Goal: Task Accomplishment & Management: Complete application form

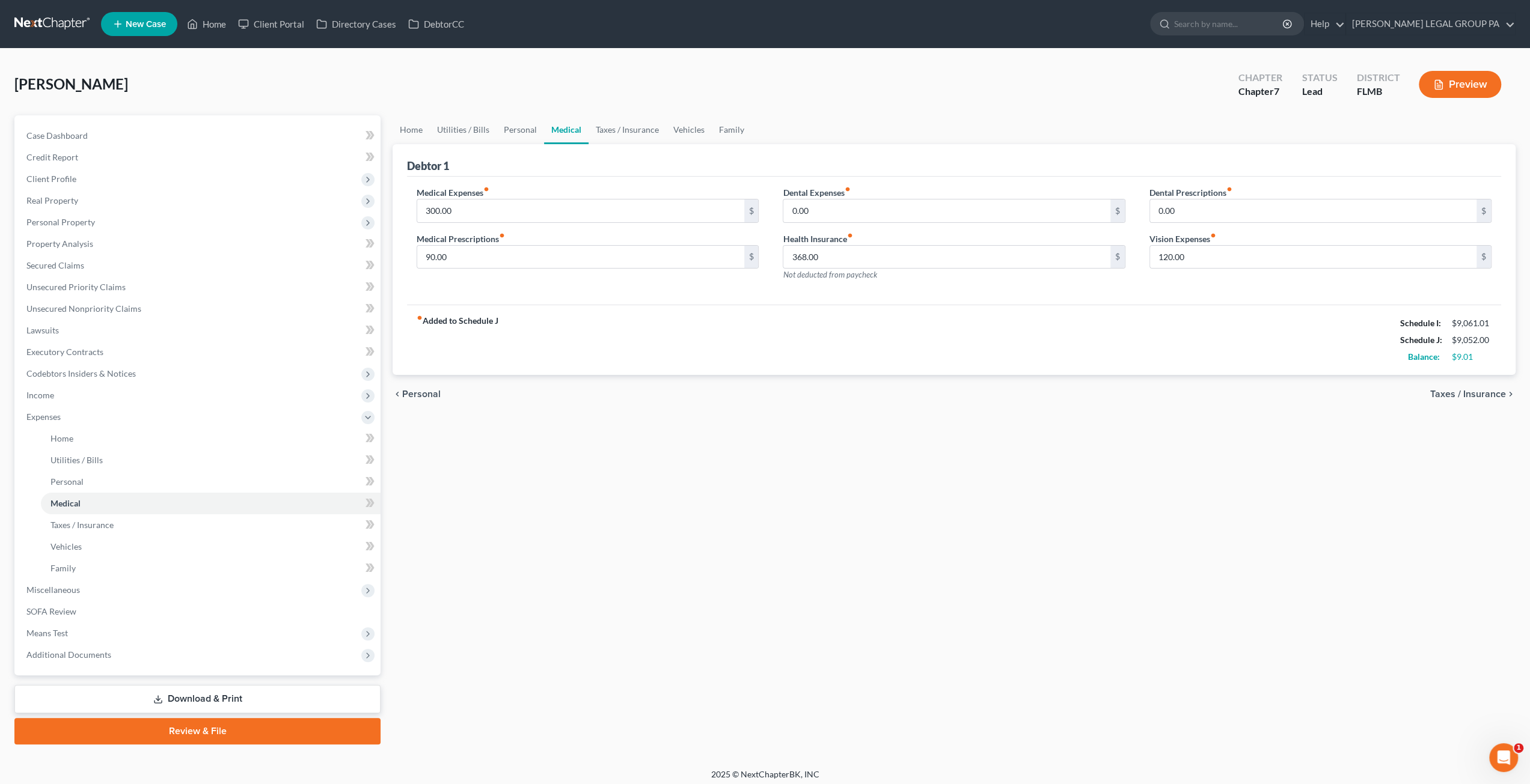
click at [62, 26] on link at bounding box center [52, 24] width 77 height 21
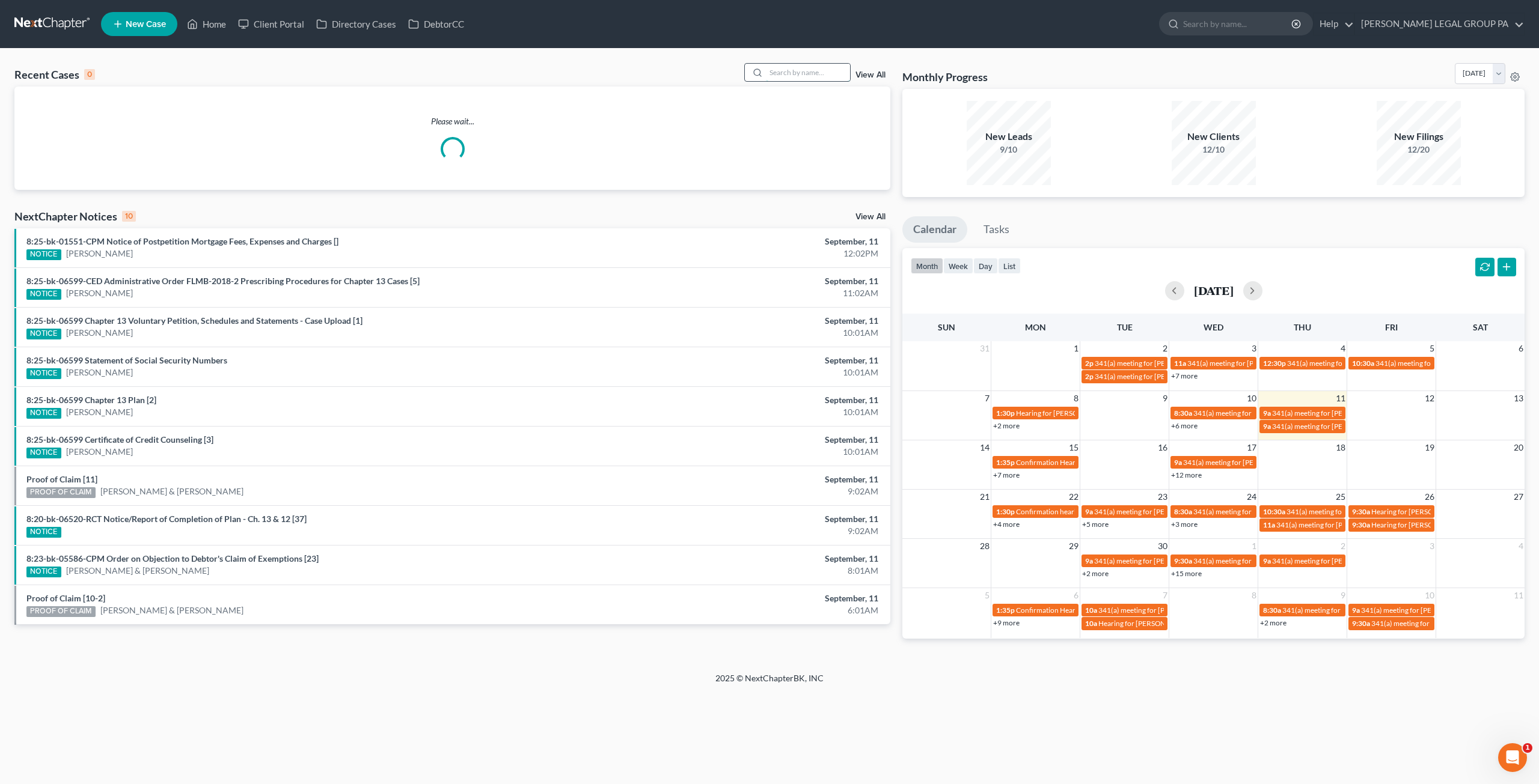
click at [805, 74] on input "search" at bounding box center [807, 73] width 84 height 18
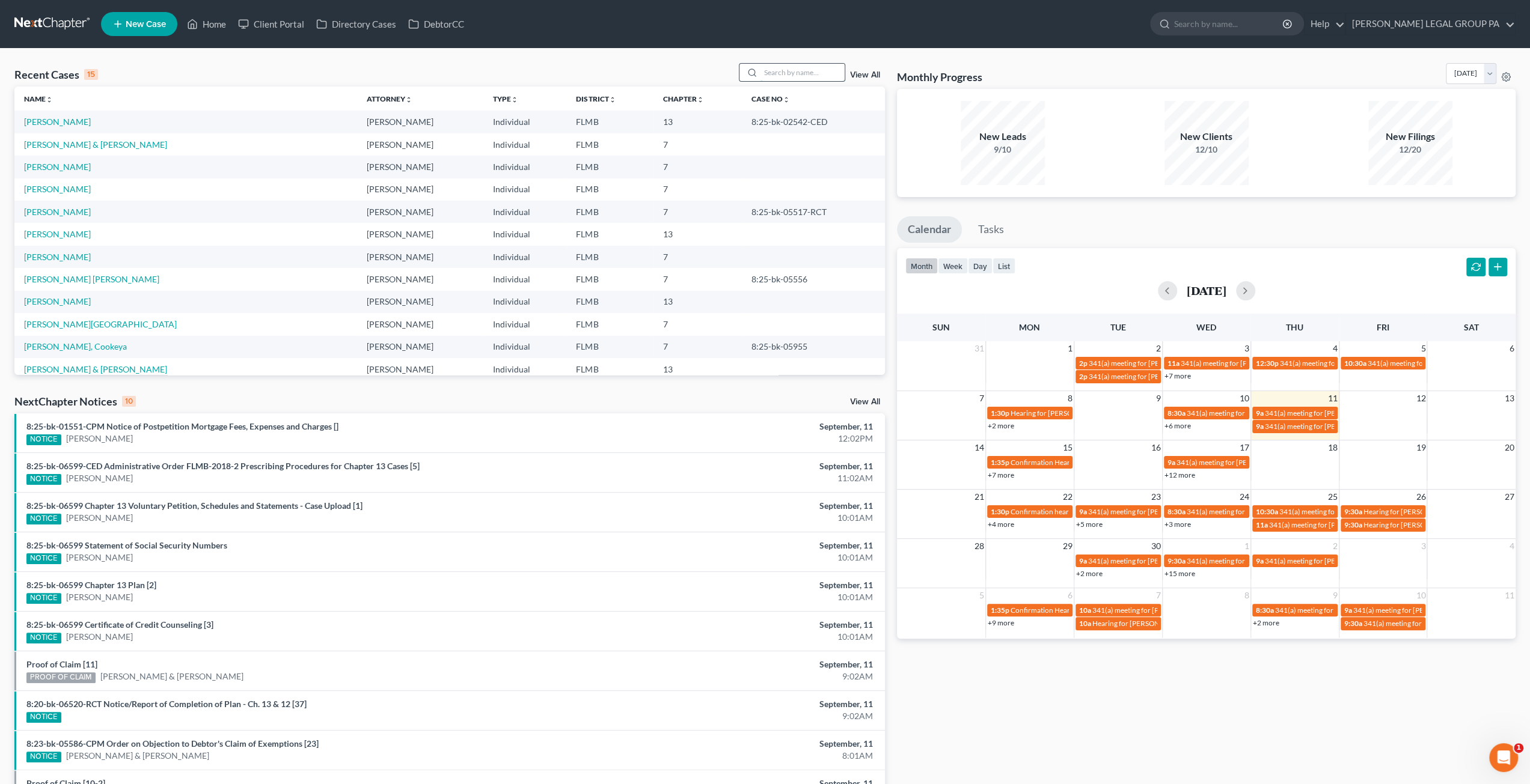
drag, startPoint x: 804, startPoint y: 74, endPoint x: 784, endPoint y: 70, distance: 20.4
click at [784, 70] on input "search" at bounding box center [802, 73] width 84 height 18
paste input "countryboy6609@gmail.com"
type input "countryboy6609@gmail.com"
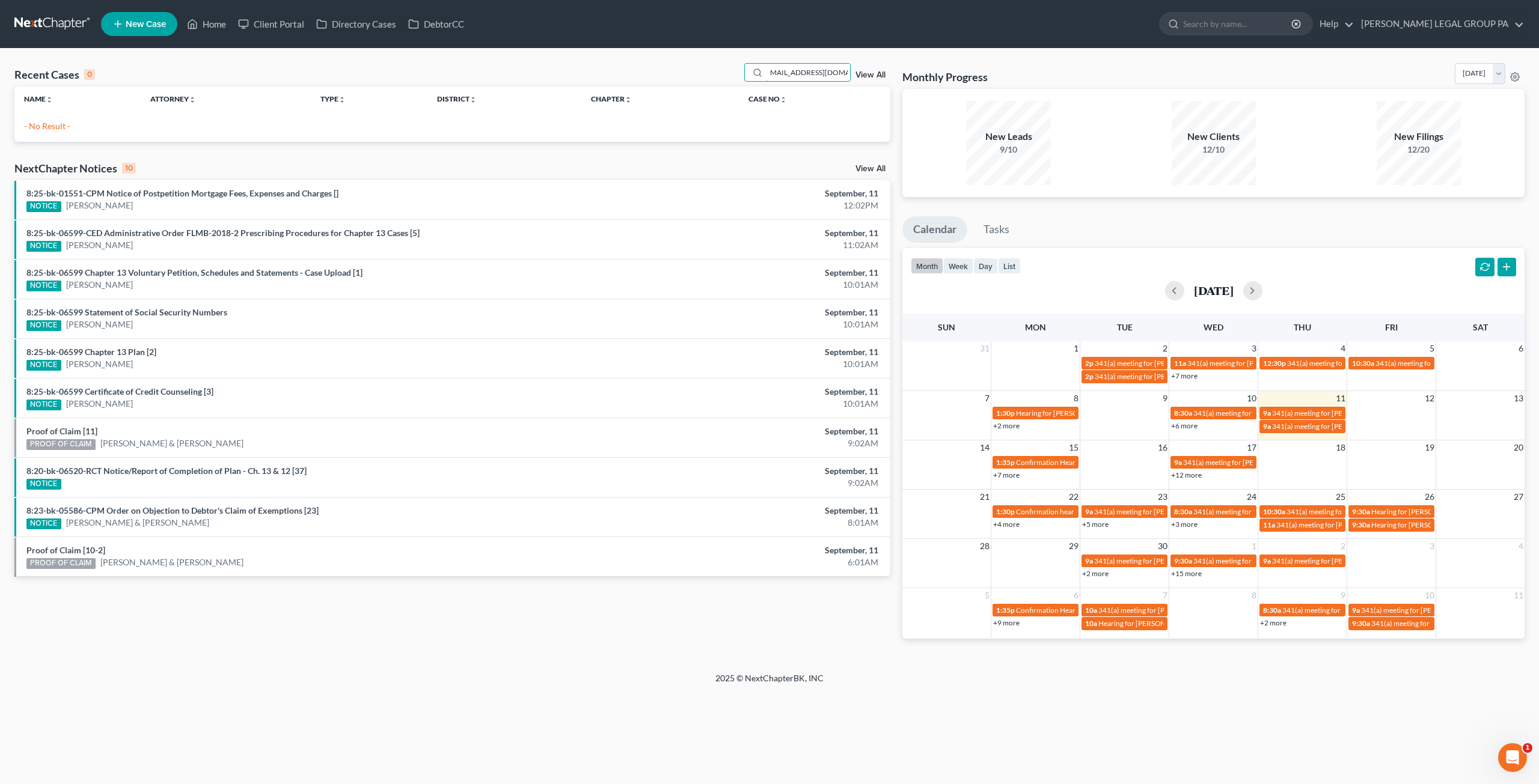
scroll to position [0, 15]
drag, startPoint x: 769, startPoint y: 72, endPoint x: 866, endPoint y: 79, distance: 97.3
click at [866, 79] on div "countryboy6609@gmail.com View All" at bounding box center [817, 72] width 146 height 19
click at [849, 69] on input "countryboy6609@gmail.com" at bounding box center [807, 73] width 84 height 18
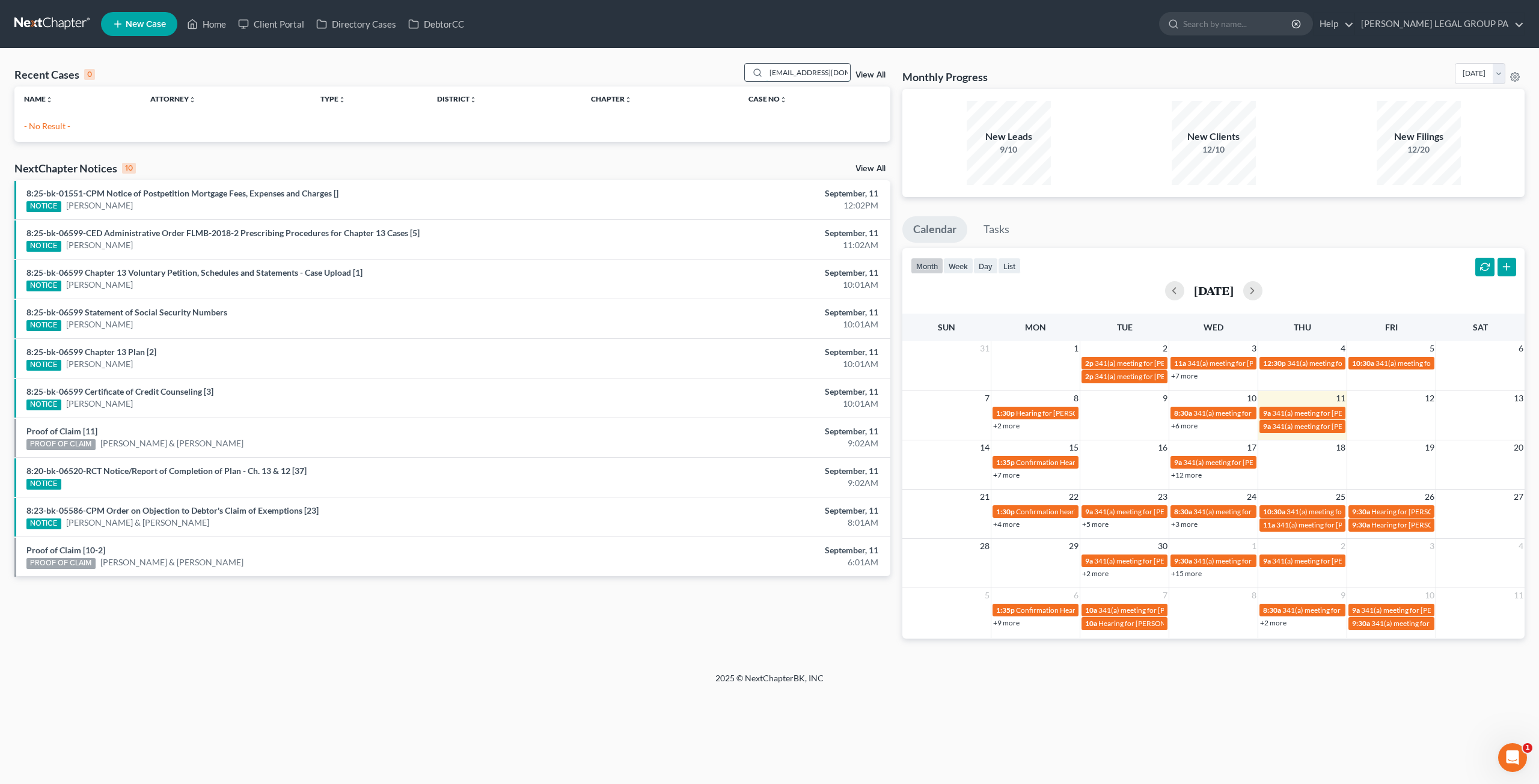
drag, startPoint x: 849, startPoint y: 72, endPoint x: 760, endPoint y: 74, distance: 89.0
click at [760, 74] on div "countryboy6609@gmail.com" at bounding box center [797, 72] width 107 height 19
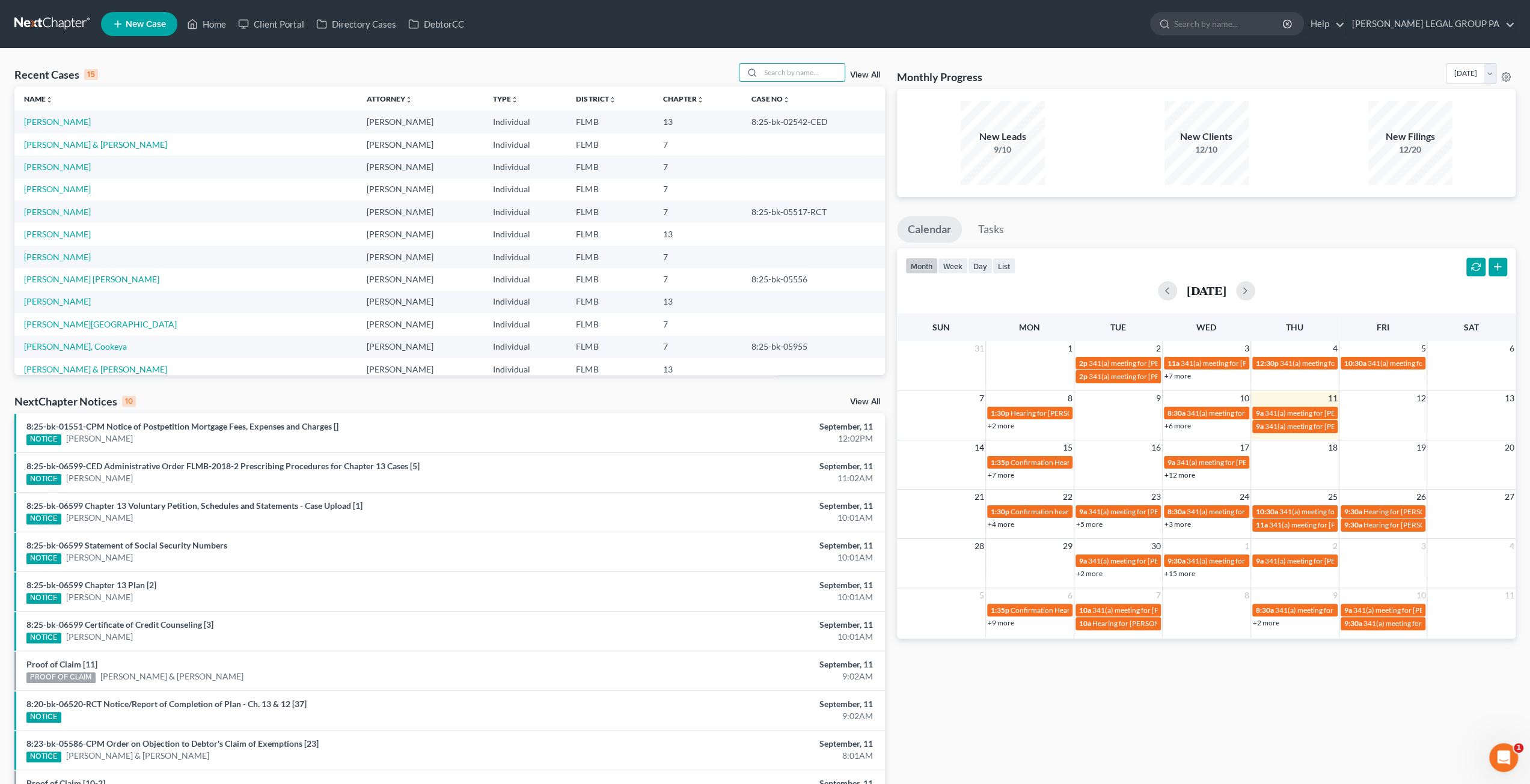
click at [686, 67] on div "Recent Cases 15 View All" at bounding box center [449, 74] width 870 height 23
click at [793, 74] on input "search" at bounding box center [802, 73] width 84 height 18
click at [710, 68] on div "Recent Cases 15 View All" at bounding box center [449, 74] width 870 height 23
click at [749, 52] on div "Recent Cases 15 View All Name unfold_more expand_more expand_less Attorney unfo…" at bounding box center [765, 446] width 1530 height 795
click at [784, 75] on input "search" at bounding box center [802, 73] width 84 height 18
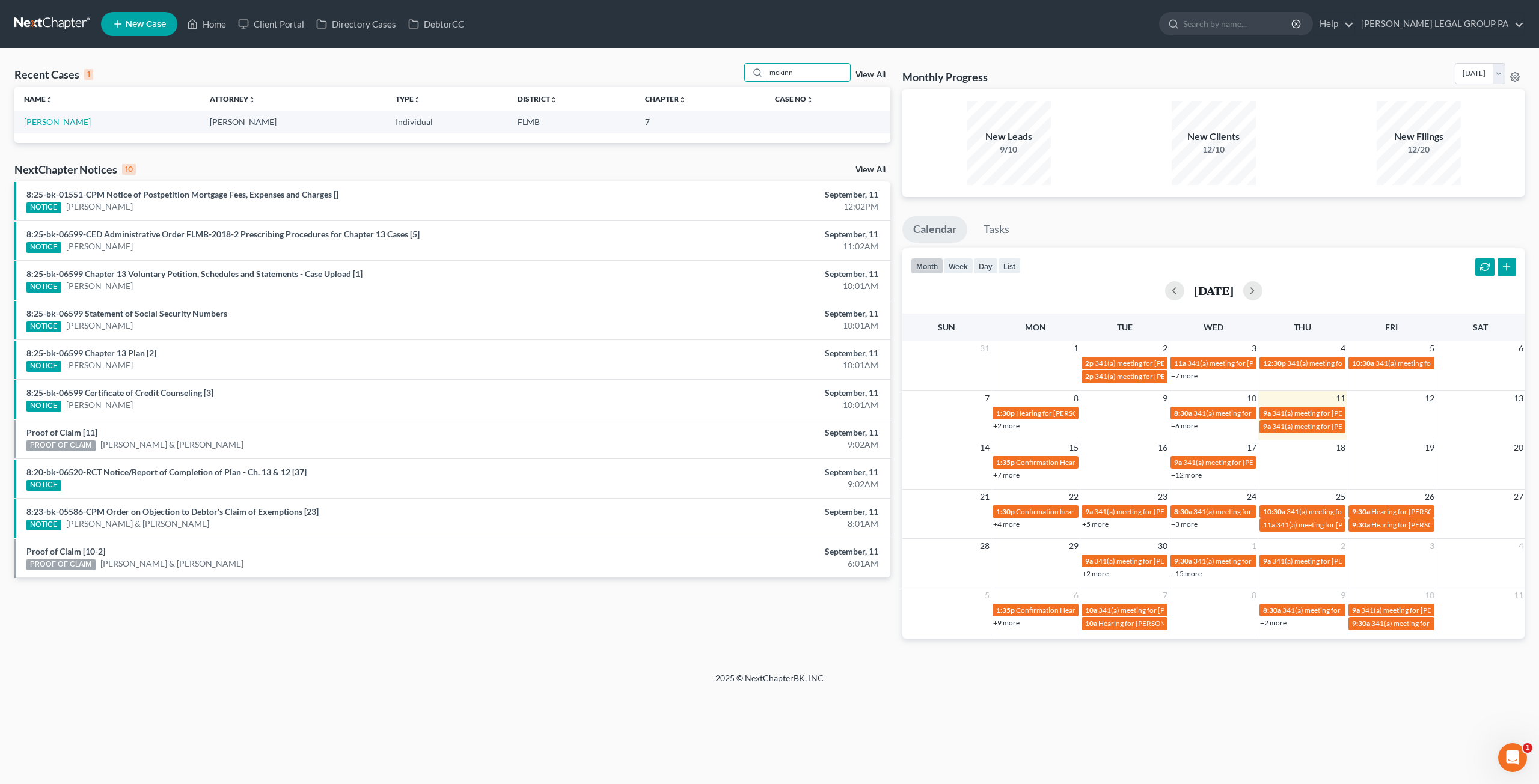
type input "mckinn"
click at [50, 119] on link "McKinney, Ryan" at bounding box center [57, 122] width 67 height 11
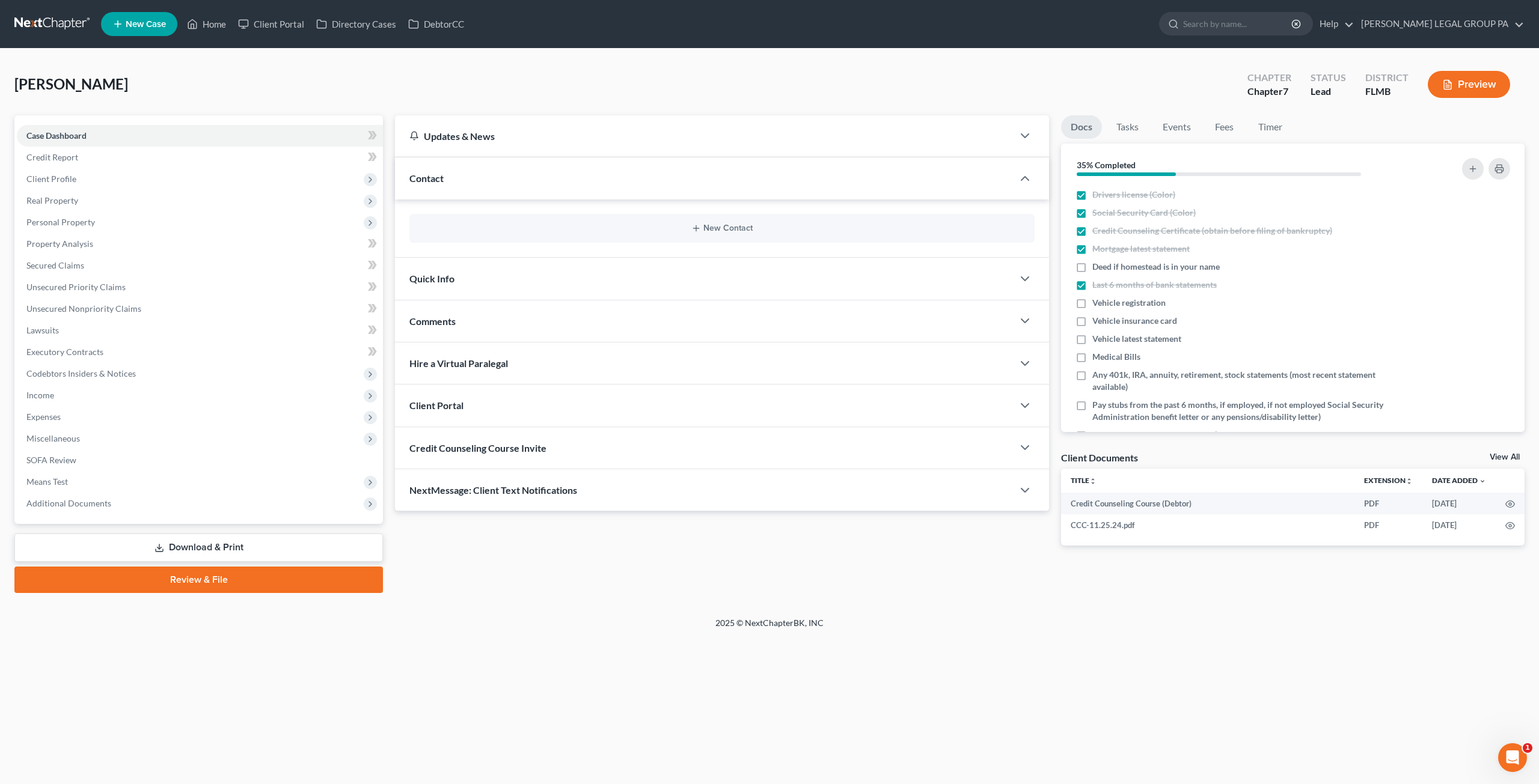
click at [467, 451] on span "Credit Counseling Course Invite" at bounding box center [477, 448] width 137 height 12
click at [990, 446] on circle "button" at bounding box center [991, 447] width 3 height 3
select select "0"
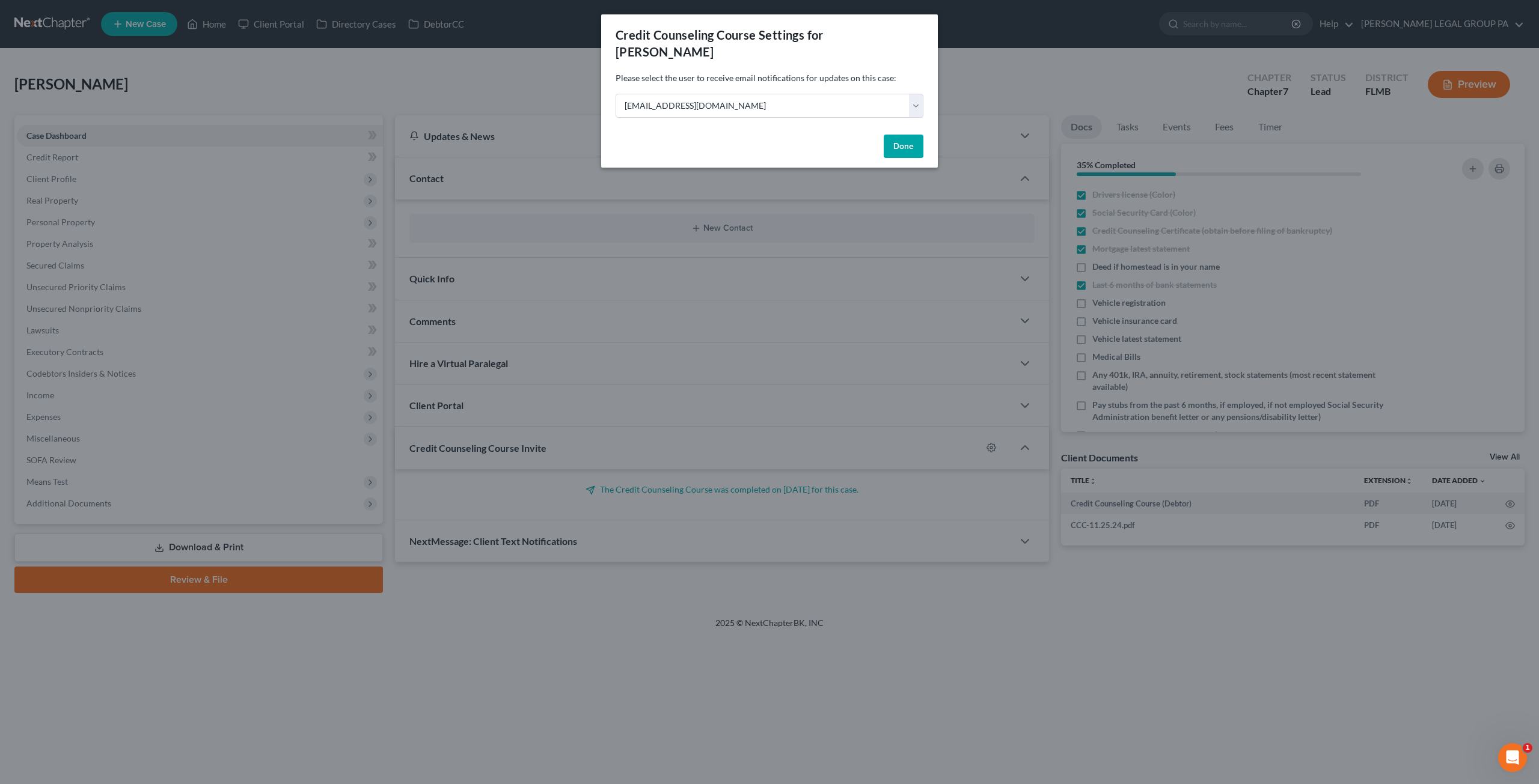
click at [898, 135] on button "Done" at bounding box center [903, 146] width 40 height 24
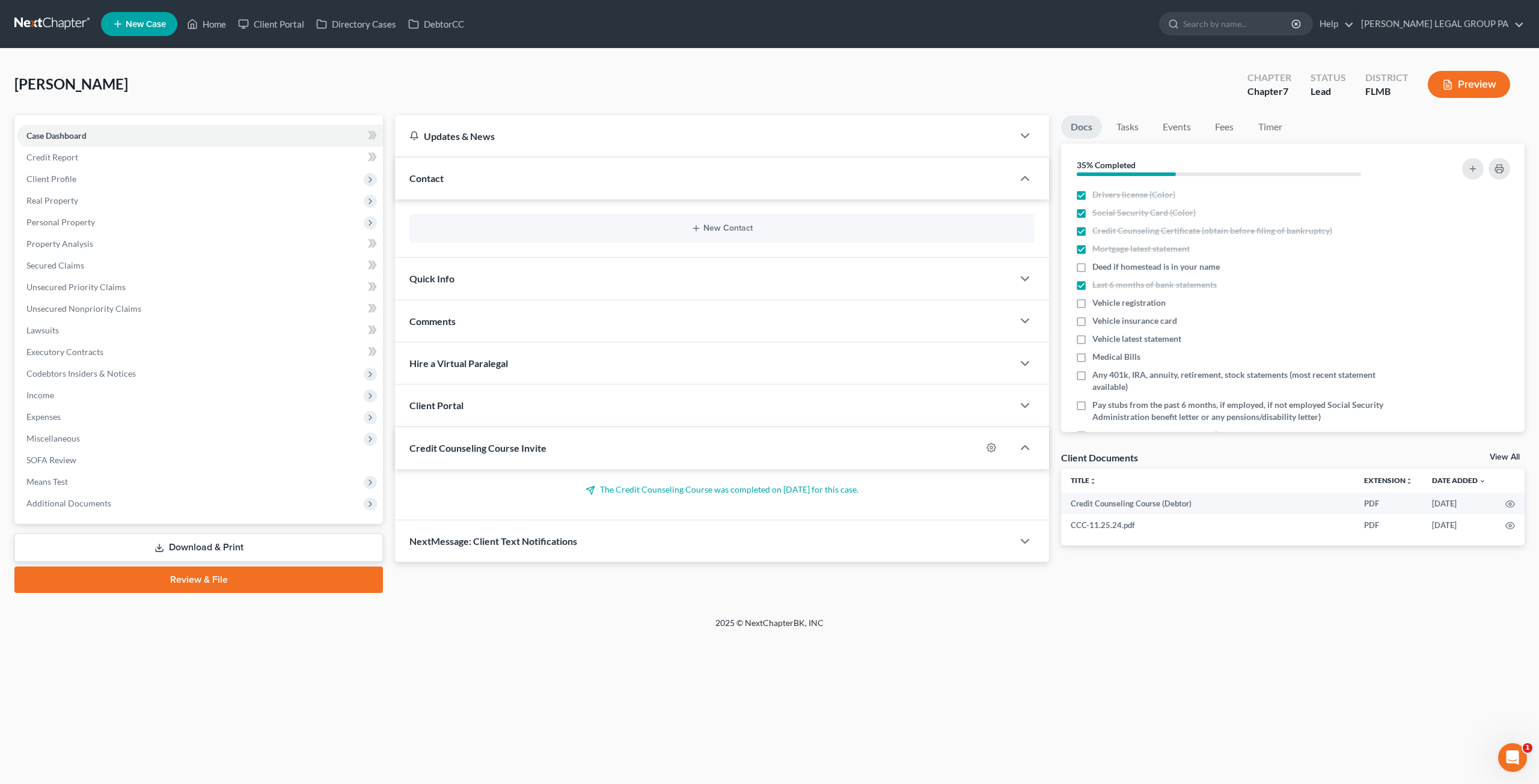
click at [846, 491] on p "The Credit Counseling Course was completed on 11/25/2024 for this case." at bounding box center [721, 490] width 625 height 12
click at [869, 488] on p "The Credit Counseling Course was completed on 11/25/2024 for this case." at bounding box center [721, 490] width 625 height 12
click at [585, 486] on icon at bounding box center [590, 490] width 10 height 10
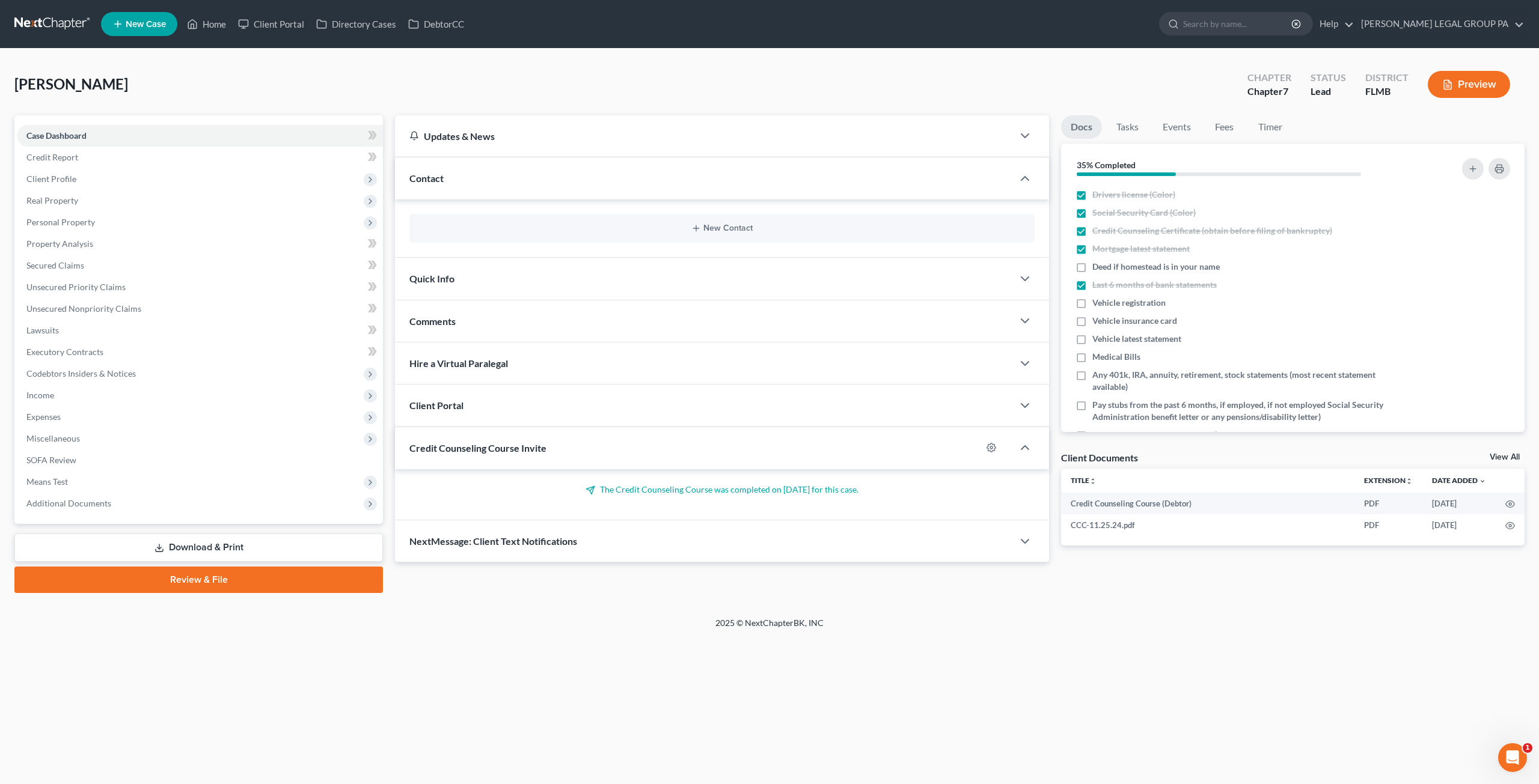
click at [510, 445] on span "Credit Counseling Course Invite" at bounding box center [477, 448] width 137 height 12
click at [67, 225] on span "Personal Property" at bounding box center [60, 223] width 68 height 11
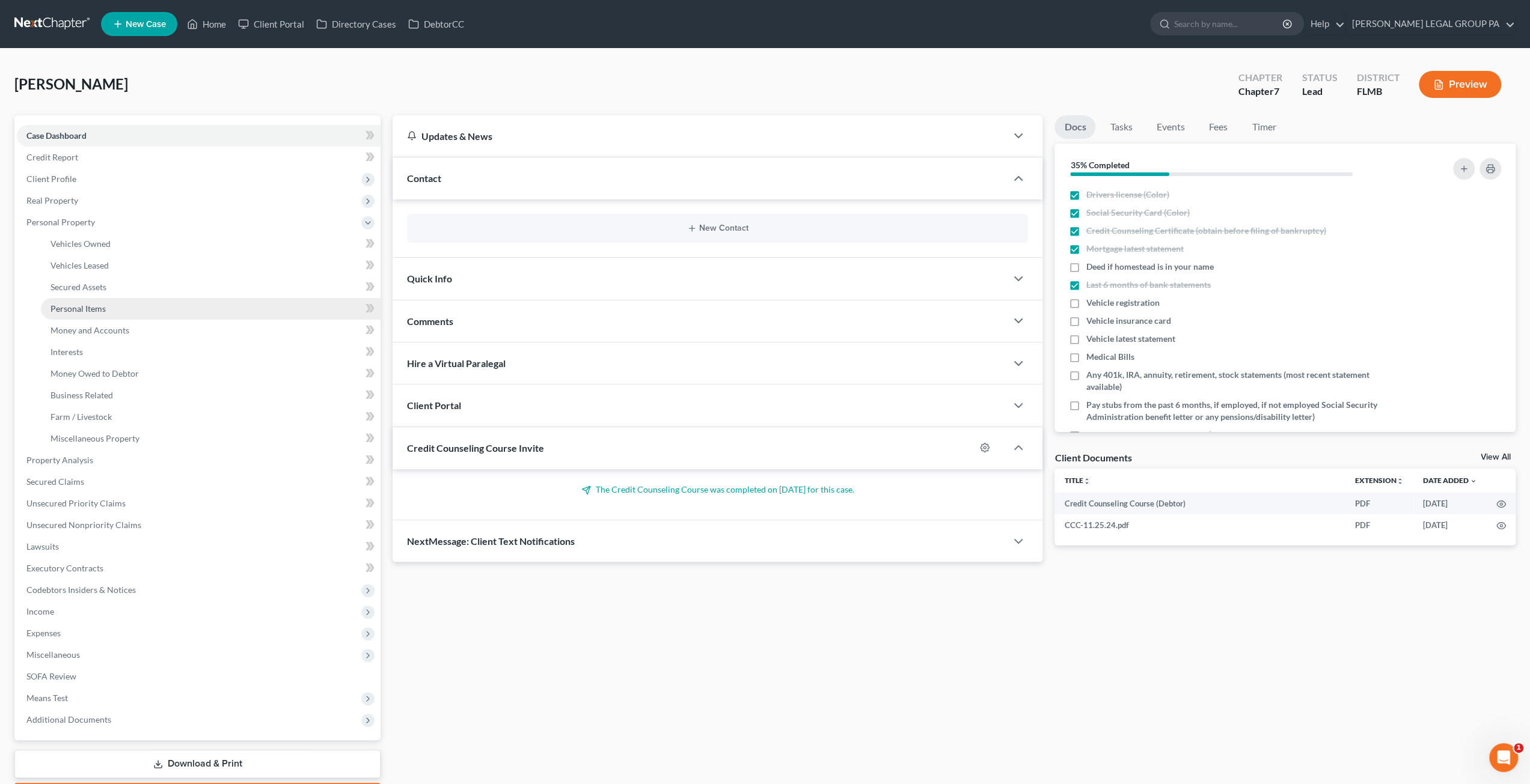
click at [104, 305] on span "Personal Items" at bounding box center [78, 309] width 55 height 11
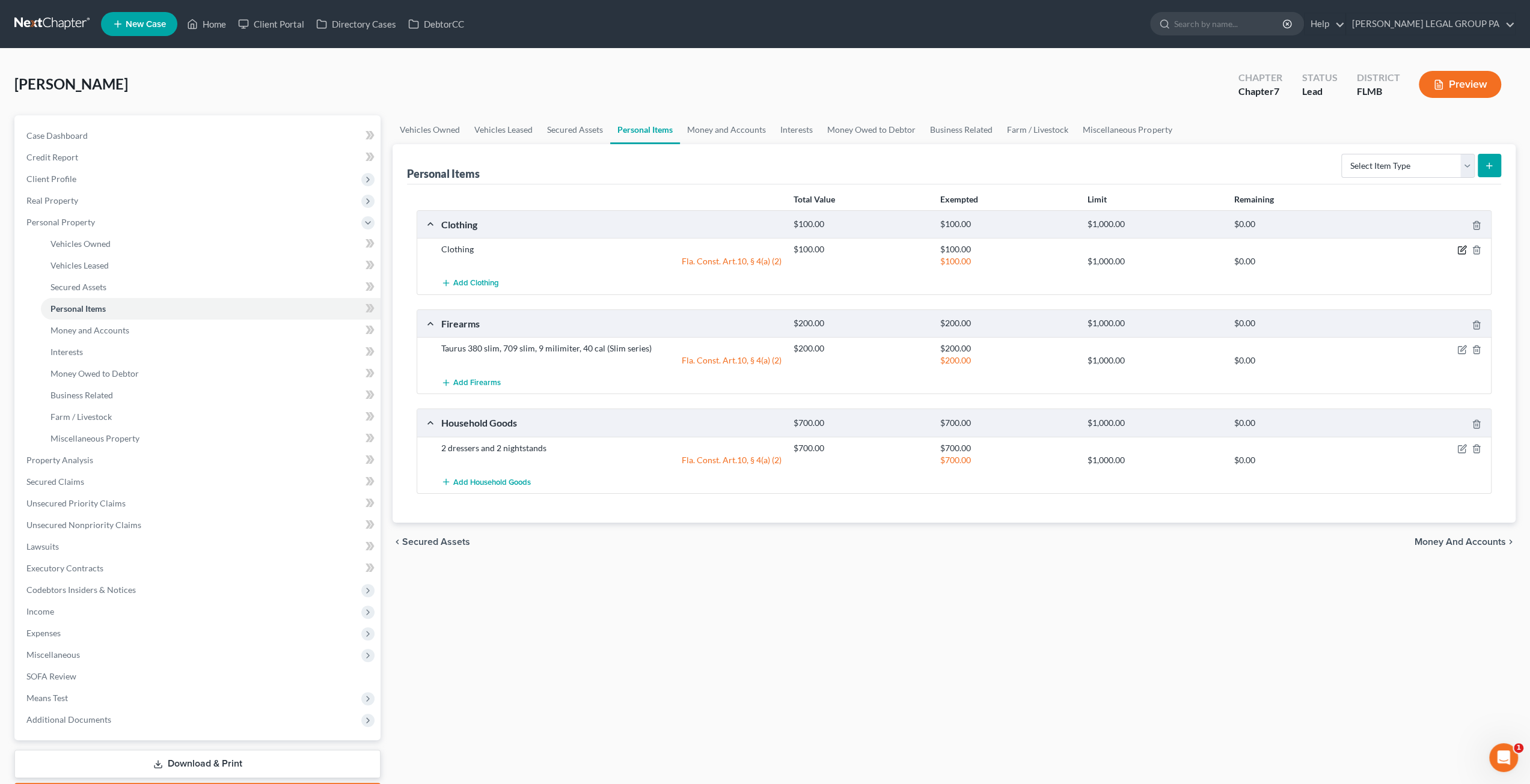
click at [1460, 251] on icon "button" at bounding box center [1462, 249] width 10 height 10
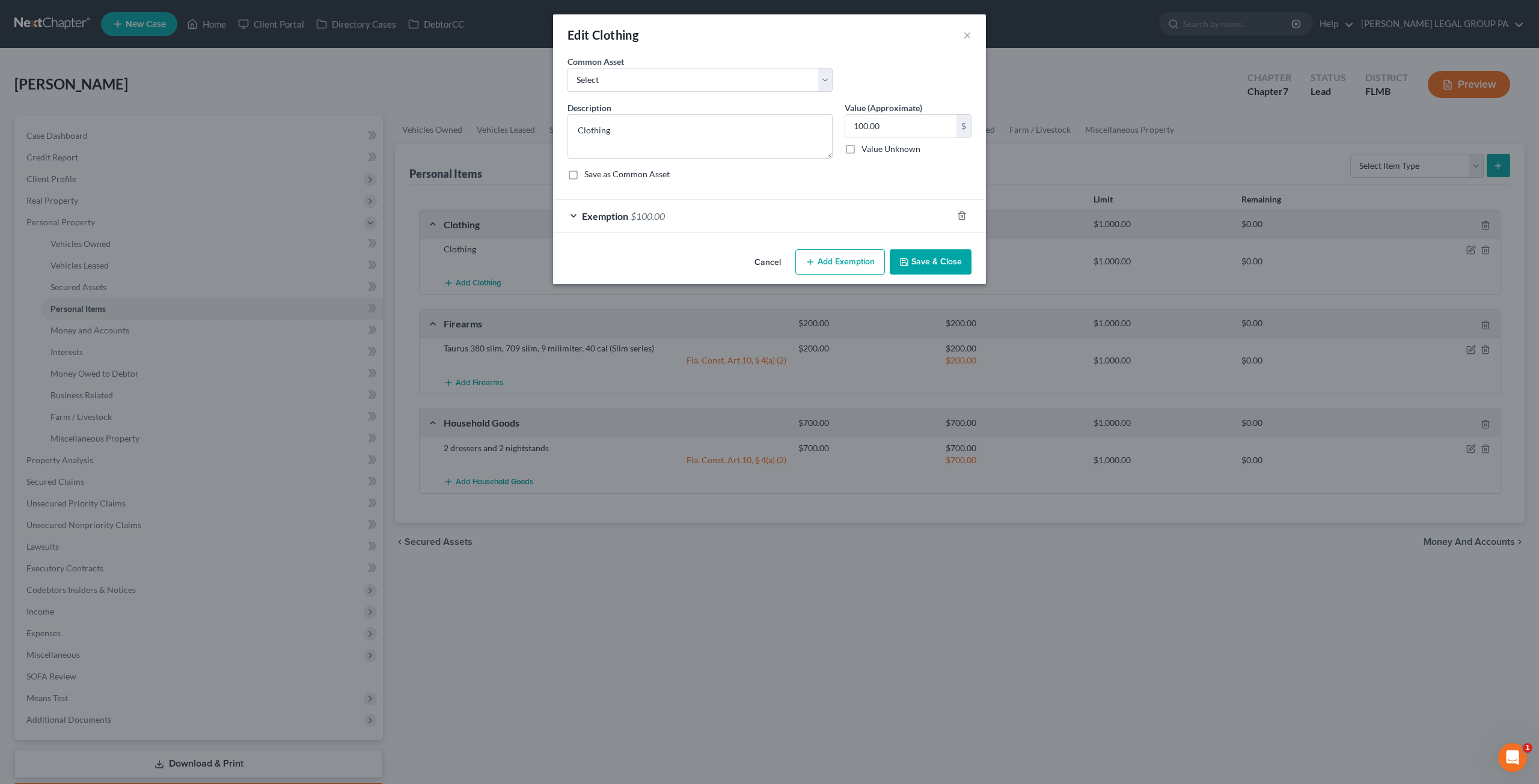
click at [907, 224] on div "Exemption $100.00" at bounding box center [752, 216] width 399 height 32
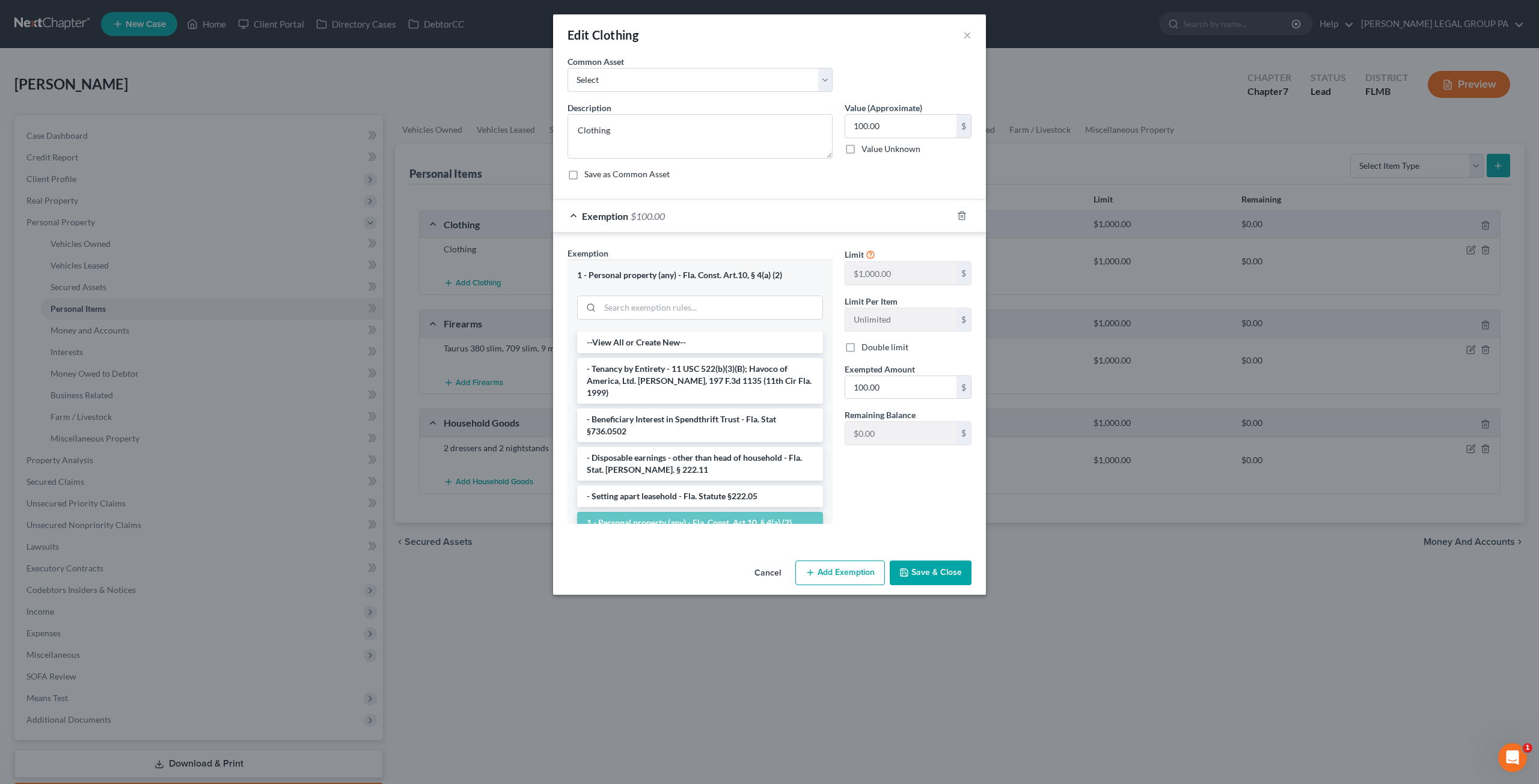
click at [938, 573] on button "Save & Close" at bounding box center [930, 573] width 82 height 25
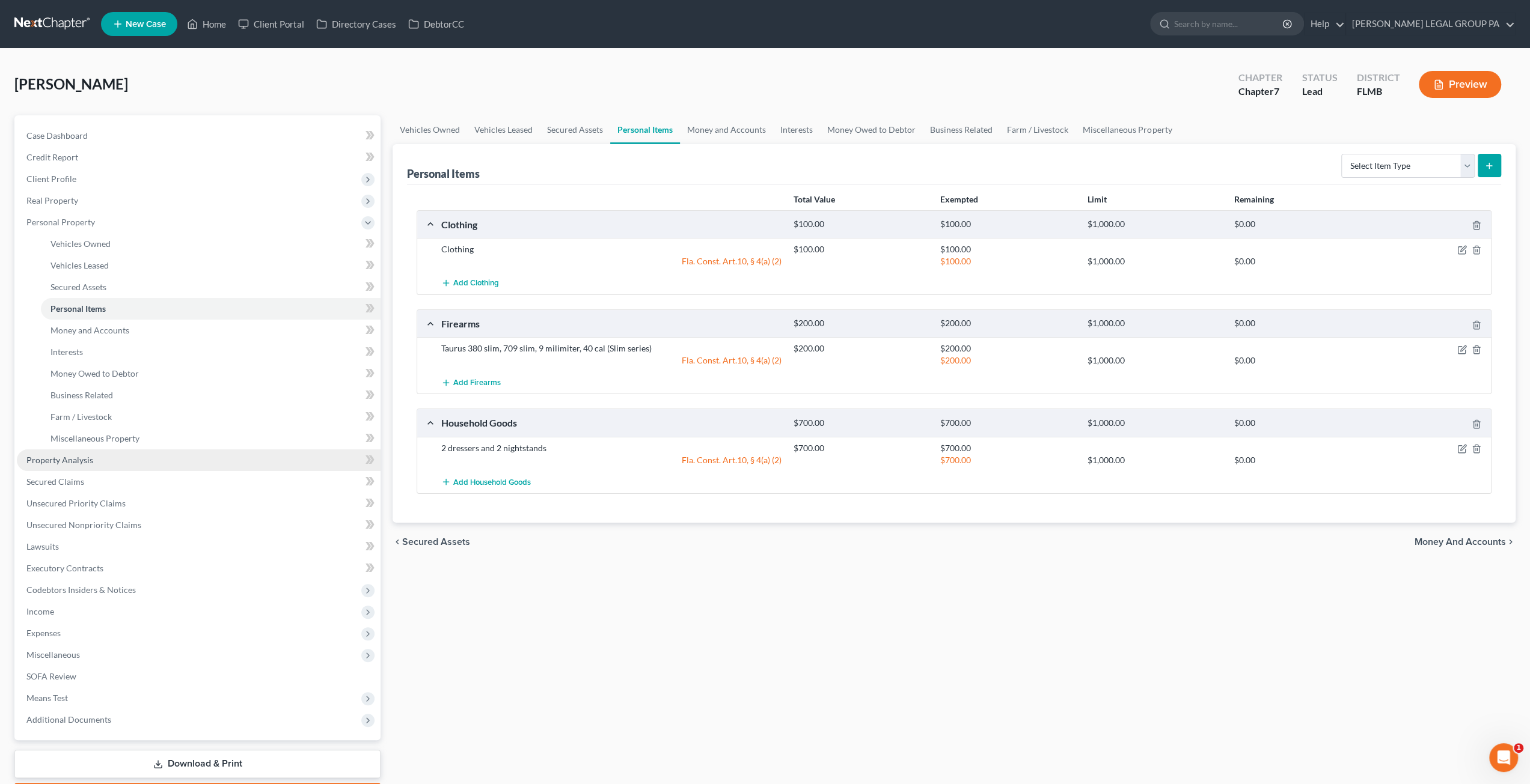
click at [62, 463] on span "Property Analysis" at bounding box center [59, 460] width 67 height 11
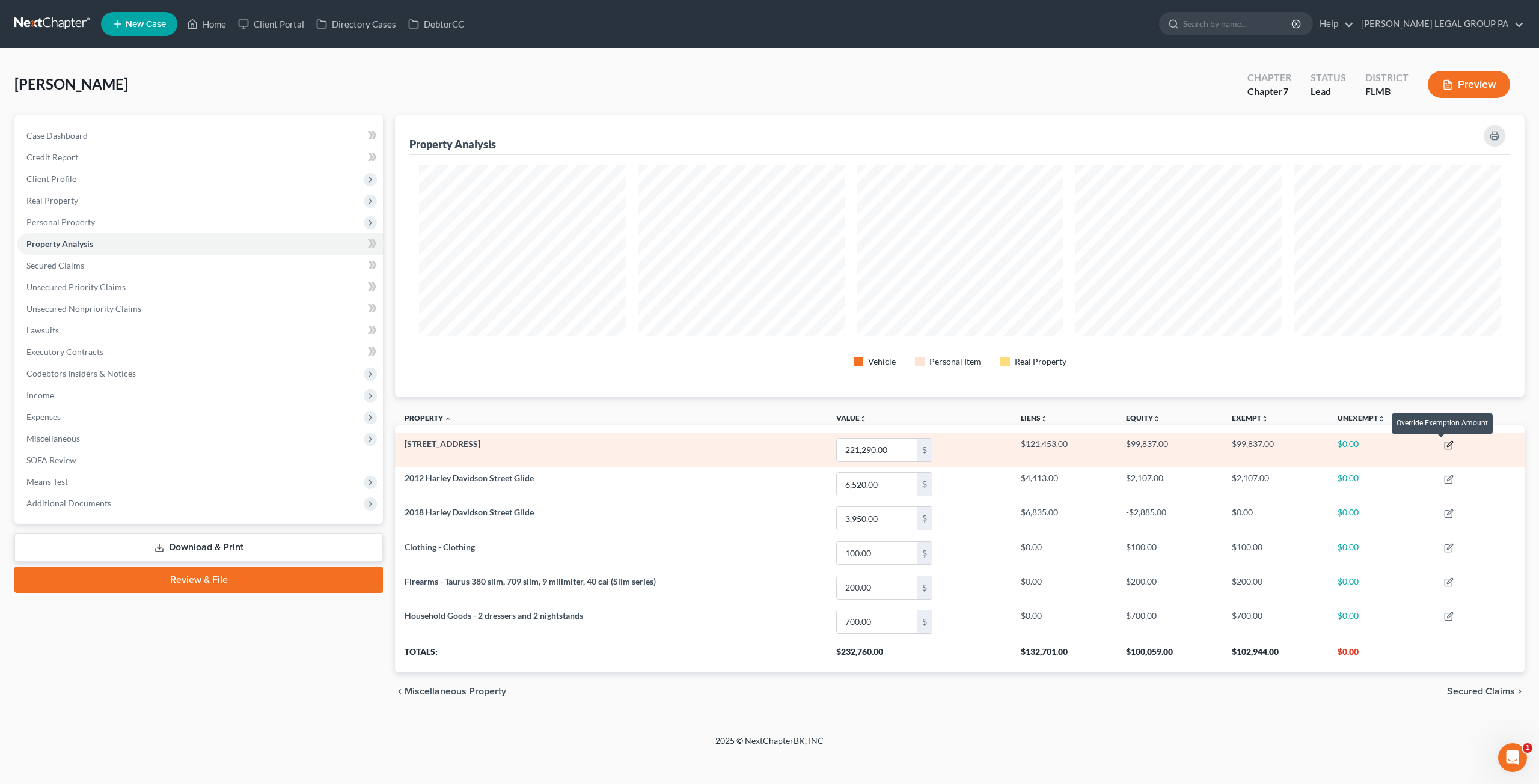
scroll to position [280, 1129]
click at [1449, 444] on icon "button" at bounding box center [1449, 443] width 5 height 5
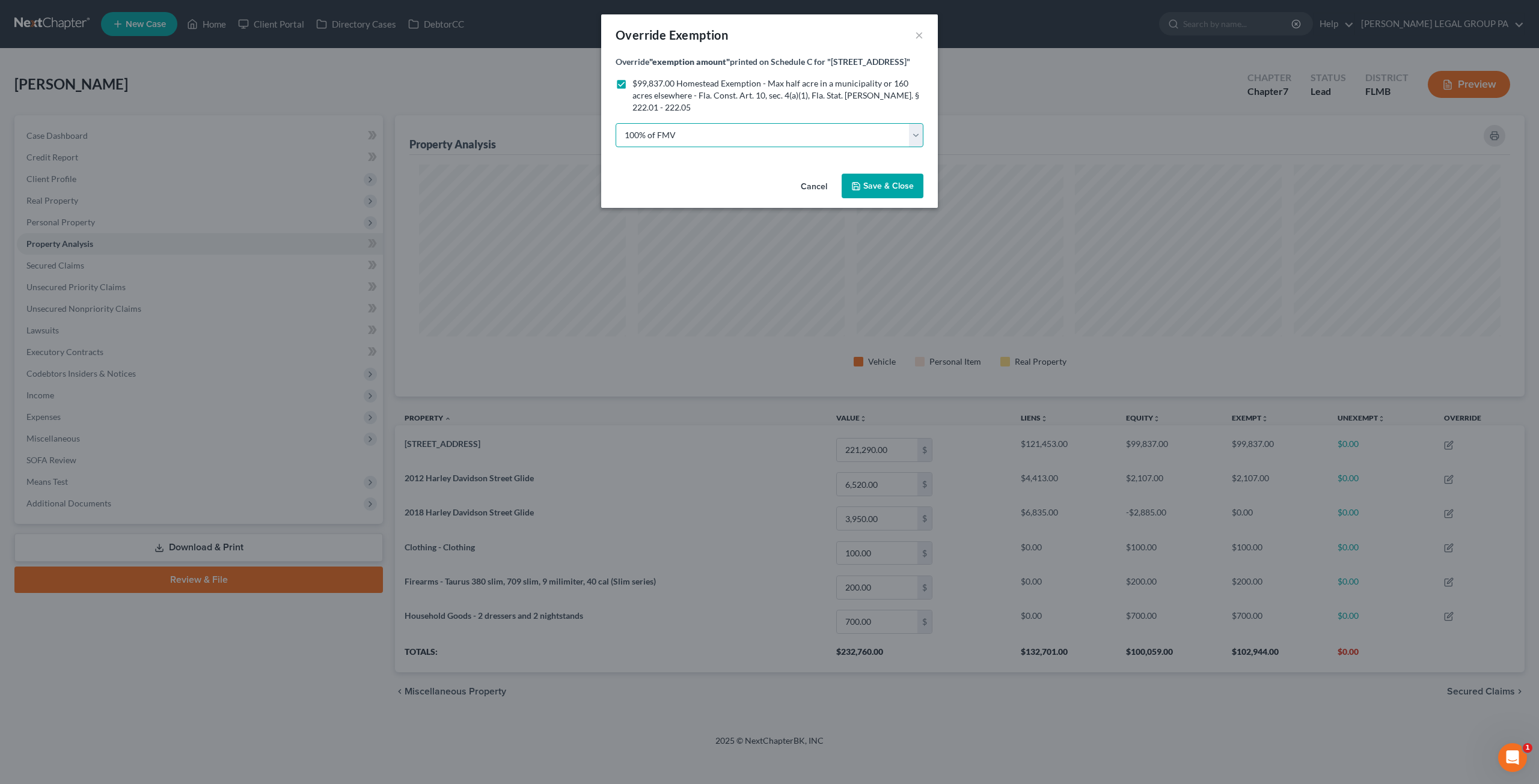
click at [761, 137] on select "100% of FMV Unknown Other" at bounding box center [769, 135] width 308 height 24
click at [616, 123] on select "100% of FMV Unknown Other" at bounding box center [769, 135] width 308 height 24
click at [877, 193] on button "Save & Close" at bounding box center [883, 186] width 82 height 25
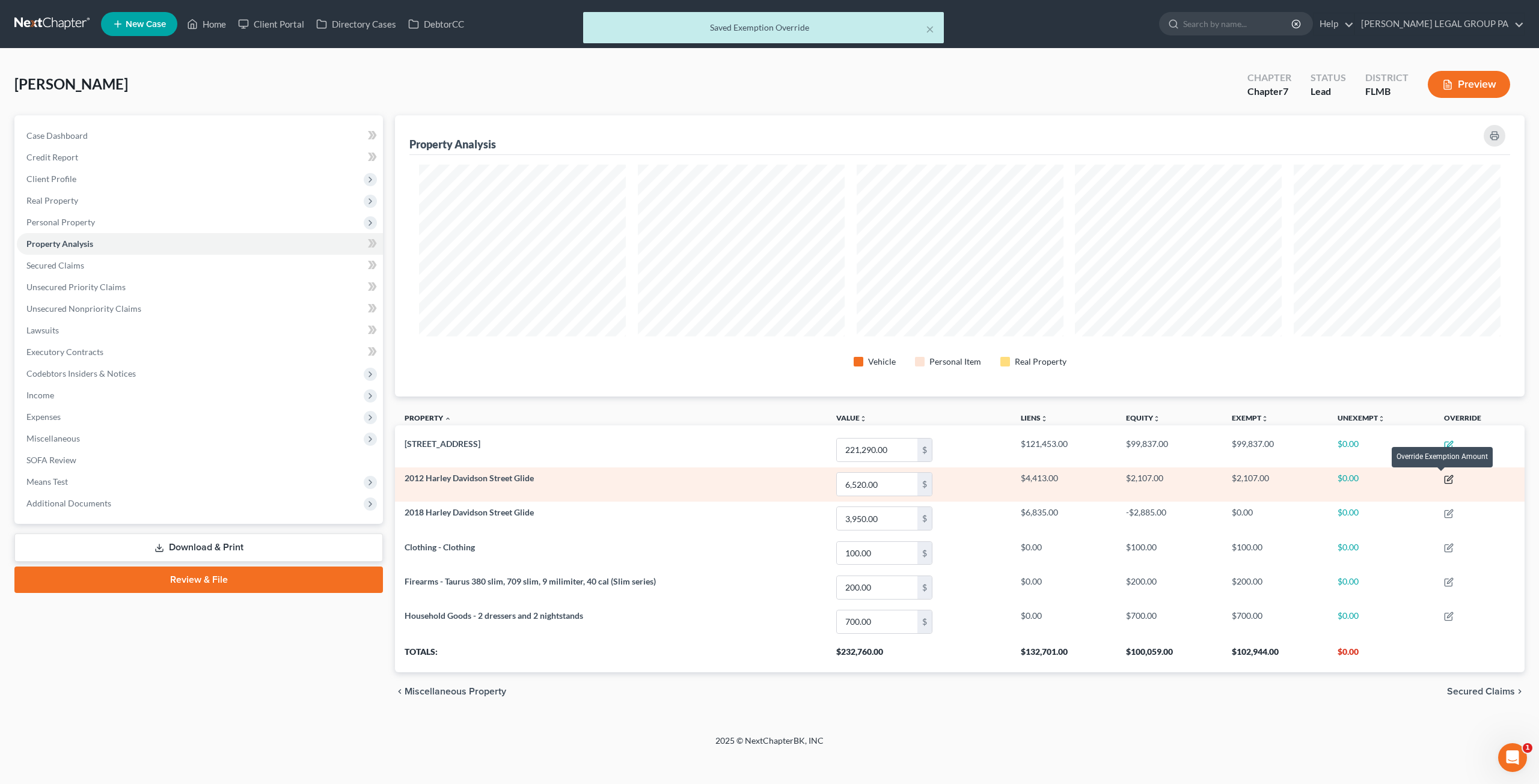
click at [1450, 478] on icon "button" at bounding box center [1449, 479] width 10 height 10
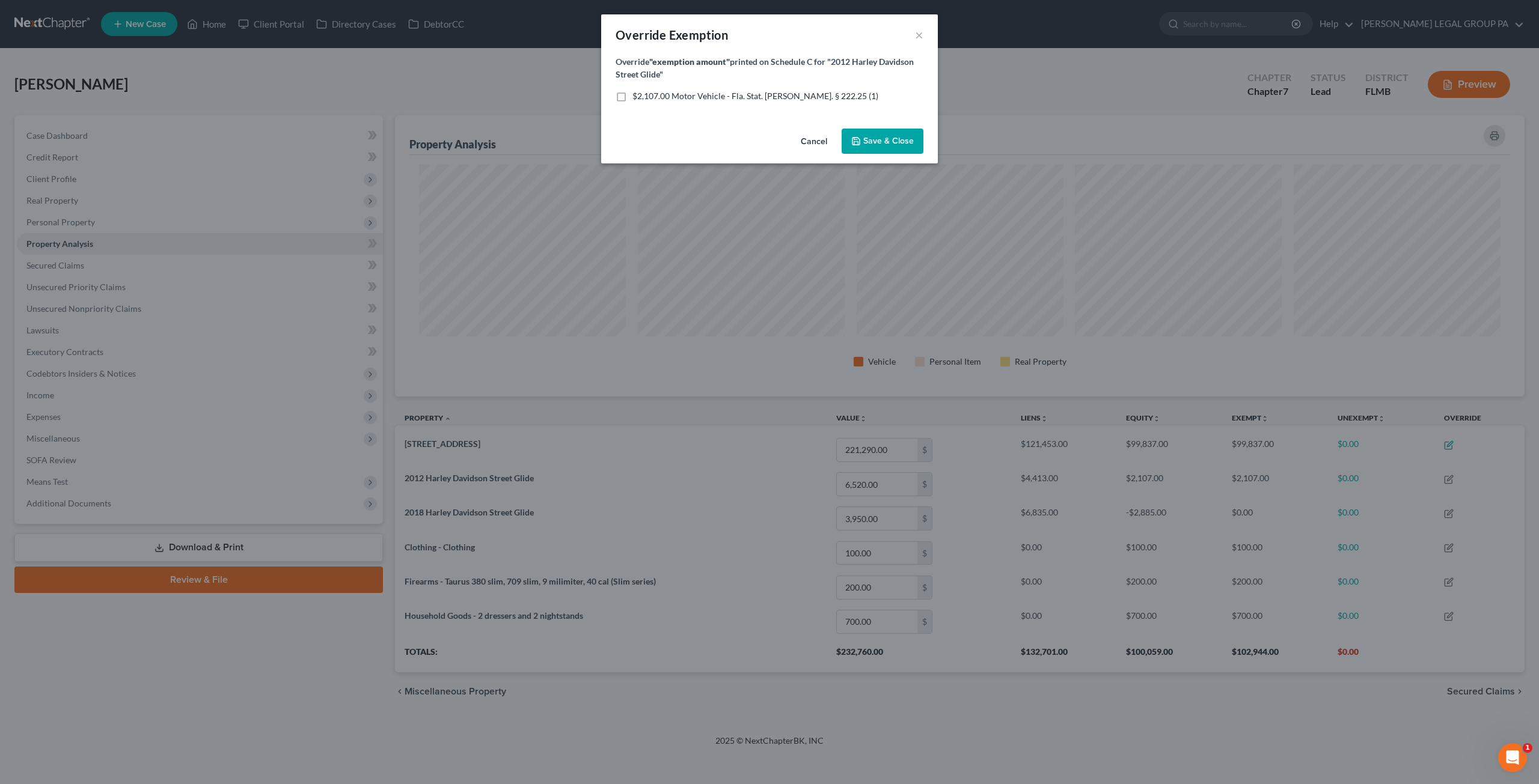
click at [813, 141] on button "Cancel" at bounding box center [814, 141] width 46 height 24
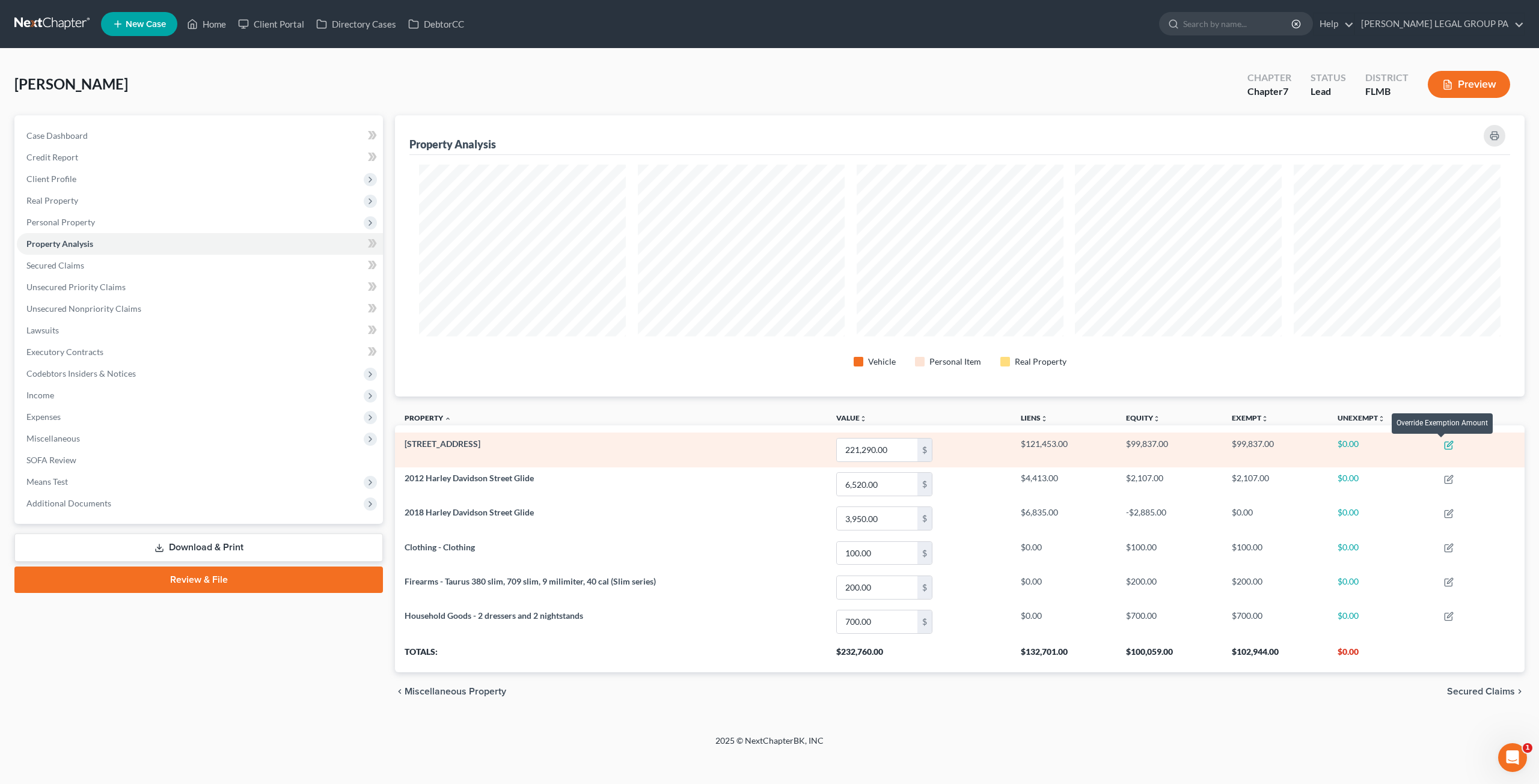
scroll to position [0, 0]
click at [1449, 446] on icon "button" at bounding box center [1449, 443] width 5 height 5
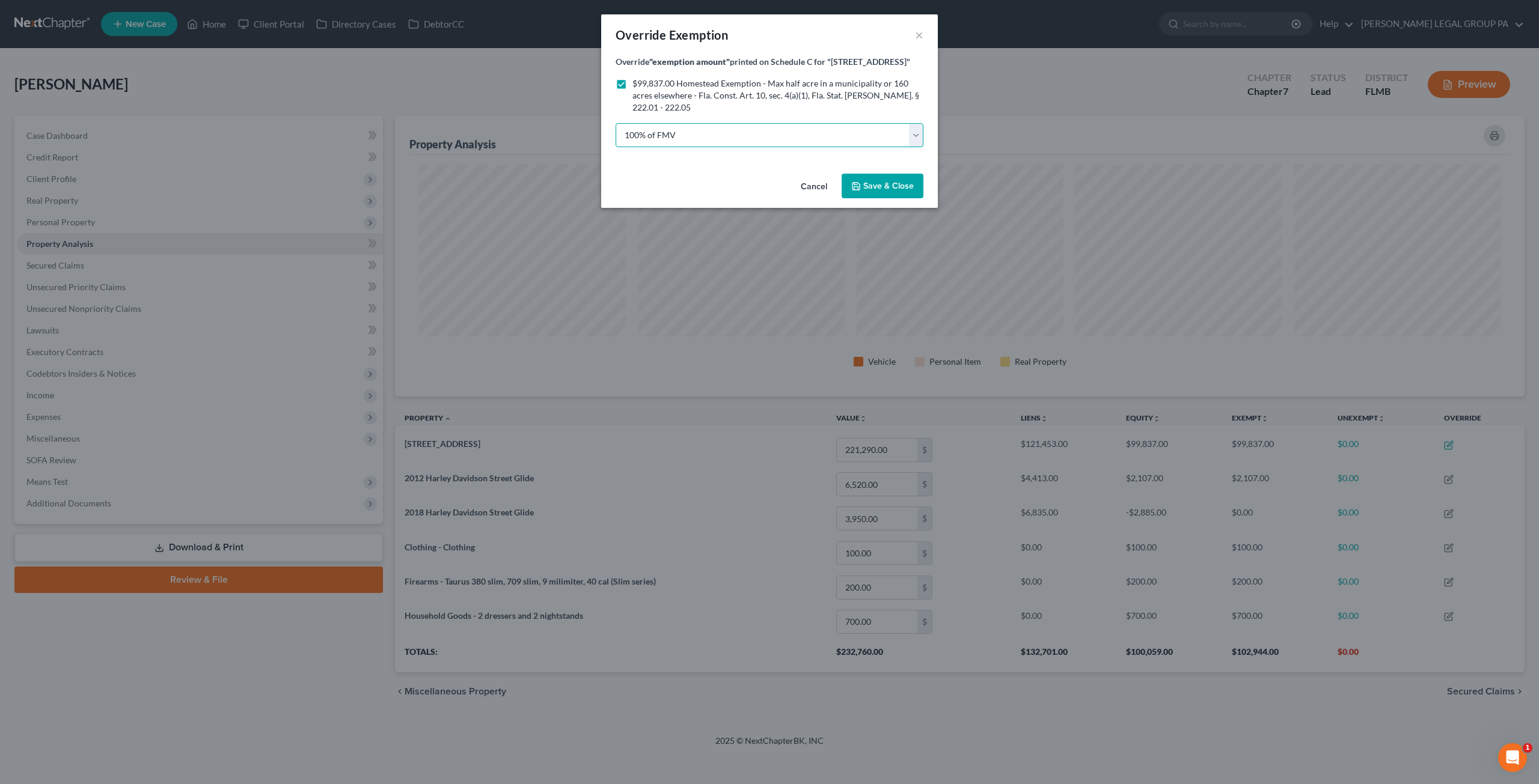
click at [764, 136] on select "100% of FMV Unknown Other" at bounding box center [769, 135] width 308 height 24
select select "2"
click at [616, 123] on select "100% of FMV Unknown Other" at bounding box center [769, 135] width 308 height 24
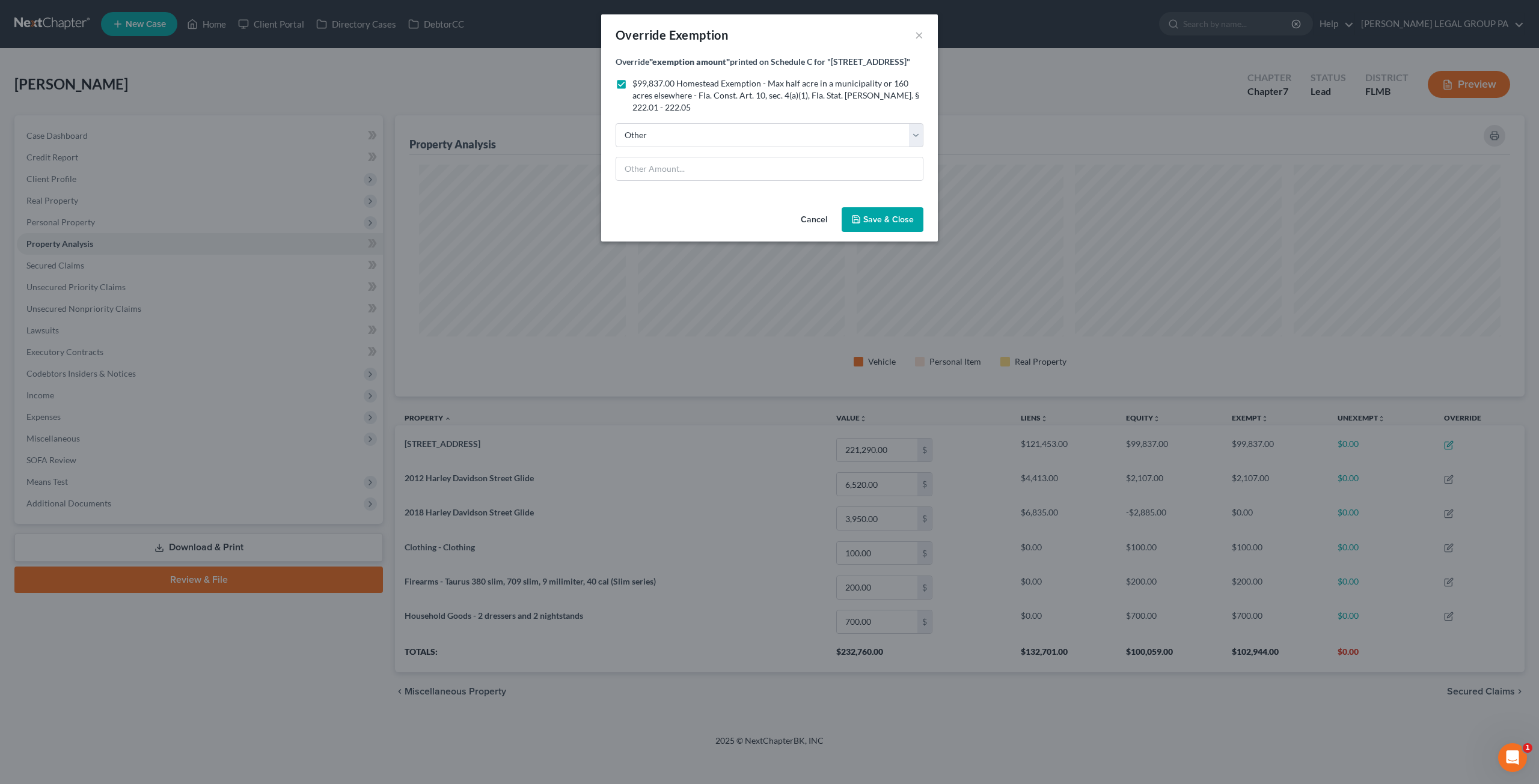
click at [821, 223] on button "Cancel" at bounding box center [814, 220] width 46 height 24
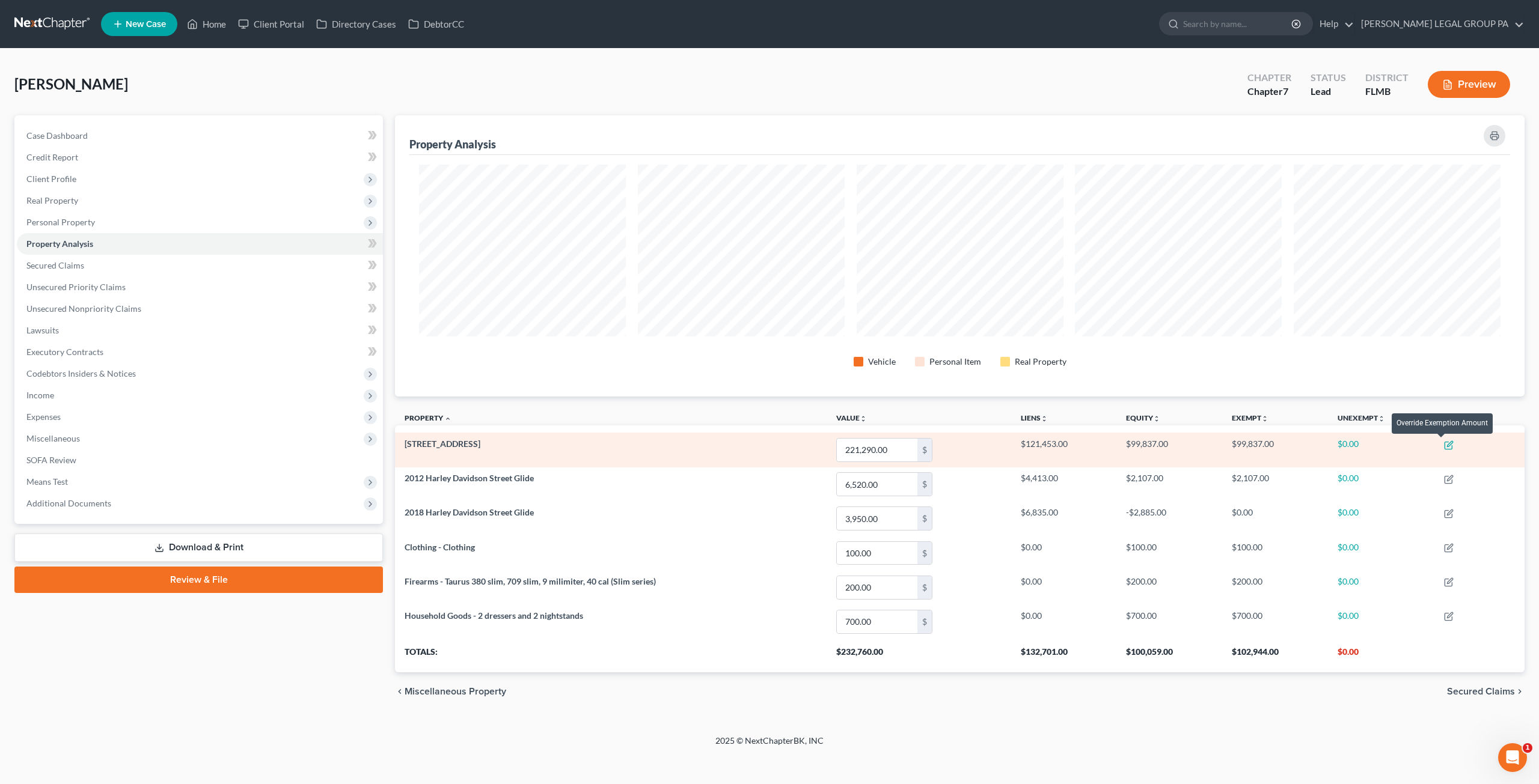
click at [1451, 445] on icon "button" at bounding box center [1449, 443] width 5 height 5
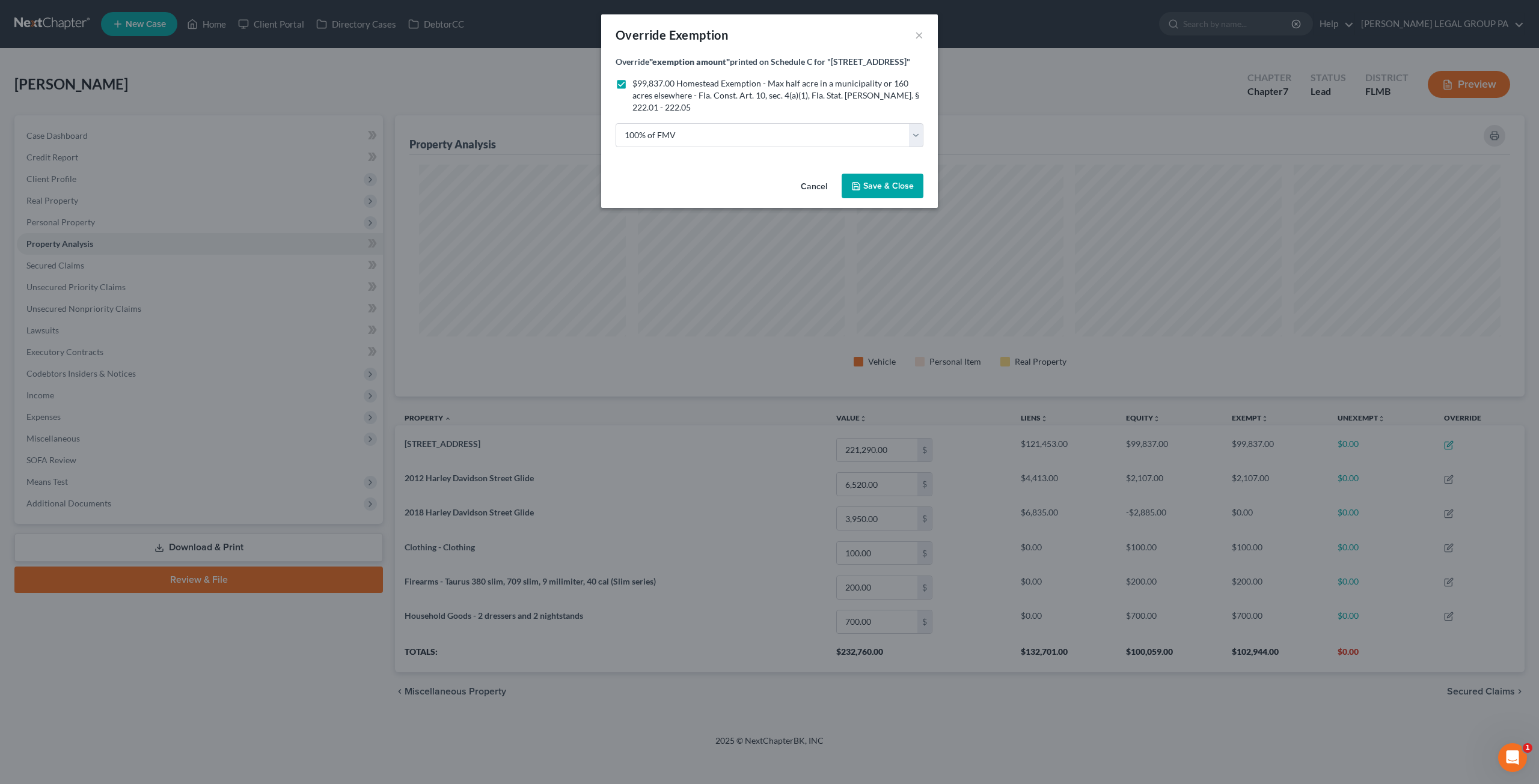
click at [642, 84] on span "$99,837.00 Homestead Exemption - Max half acre in a municipality or 160 acres e…" at bounding box center [775, 95] width 287 height 35
click at [642, 84] on input "$99,837.00 Homestead Exemption - Max half acre in a municipality or 160 acres e…" at bounding box center [640, 81] width 8 height 8
checkbox input "false"
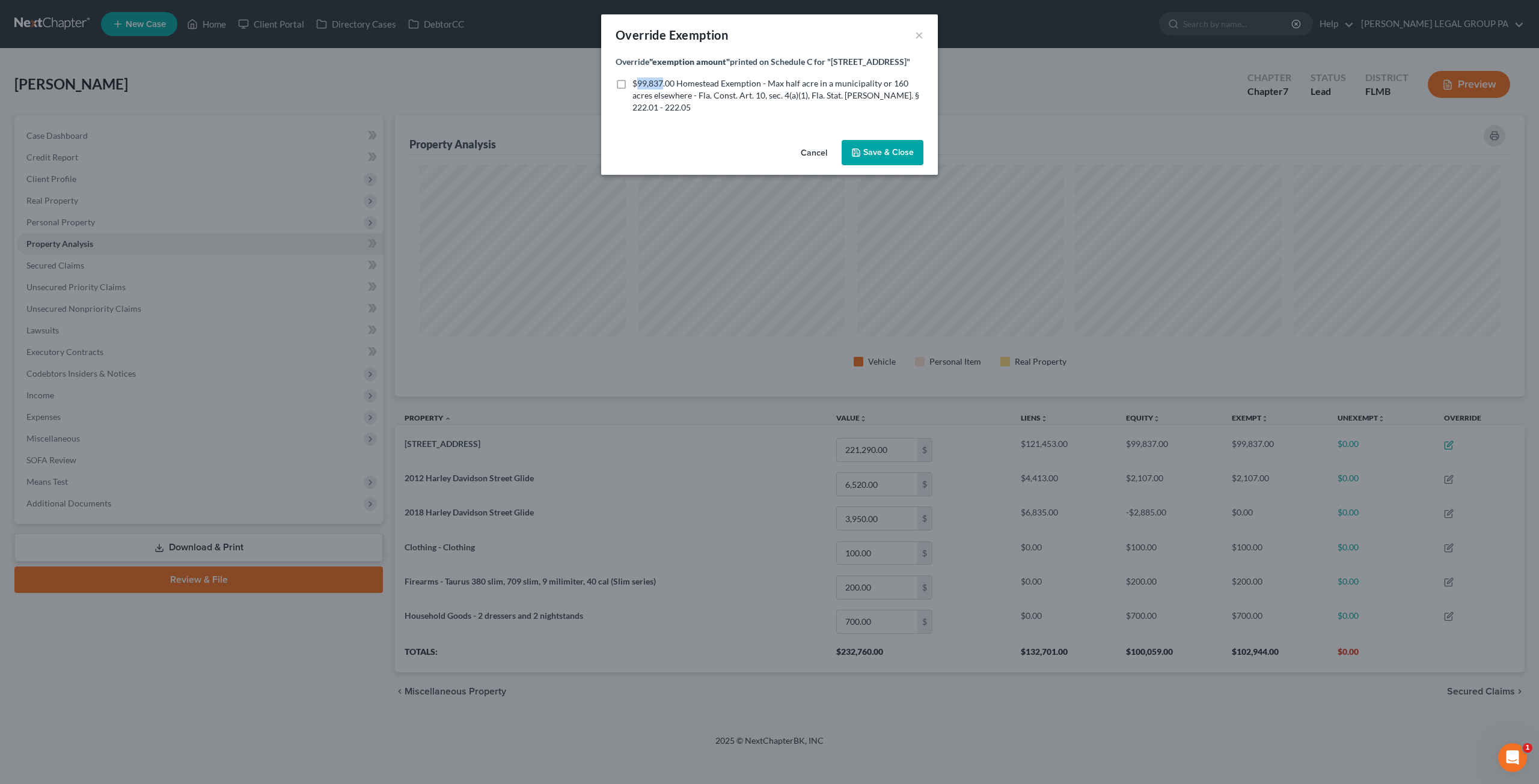
drag, startPoint x: 637, startPoint y: 82, endPoint x: 663, endPoint y: 86, distance: 26.3
click at [663, 86] on span "$99,837.00 Homestead Exemption - Max half acre in a municipality or 160 acres e…" at bounding box center [775, 95] width 287 height 35
copy span "99,837"
click at [878, 154] on span "Save & Close" at bounding box center [888, 153] width 51 height 11
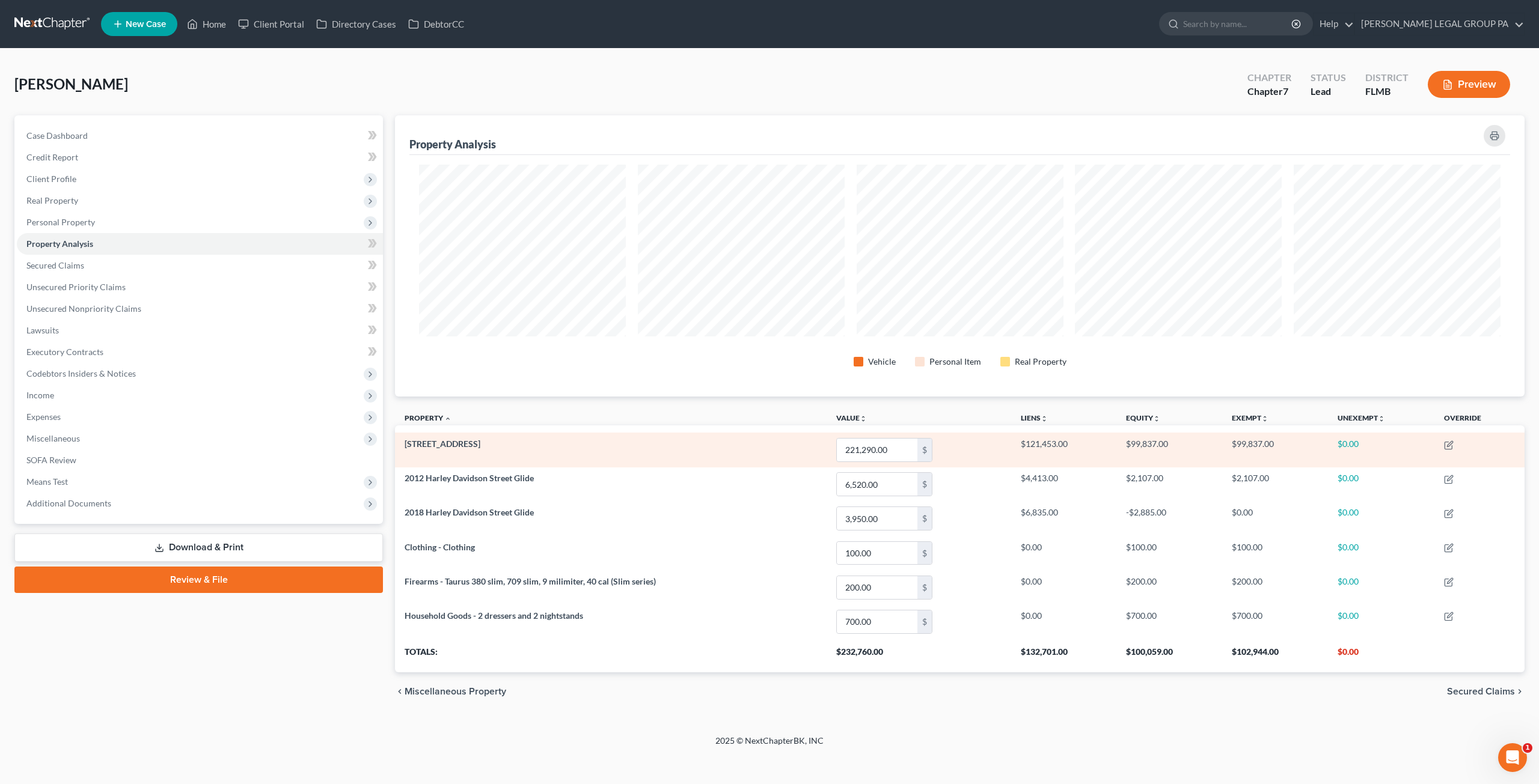
click at [1454, 451] on td at bounding box center [1480, 450] width 90 height 35
click at [1450, 446] on icon "button" at bounding box center [1449, 445] width 10 height 10
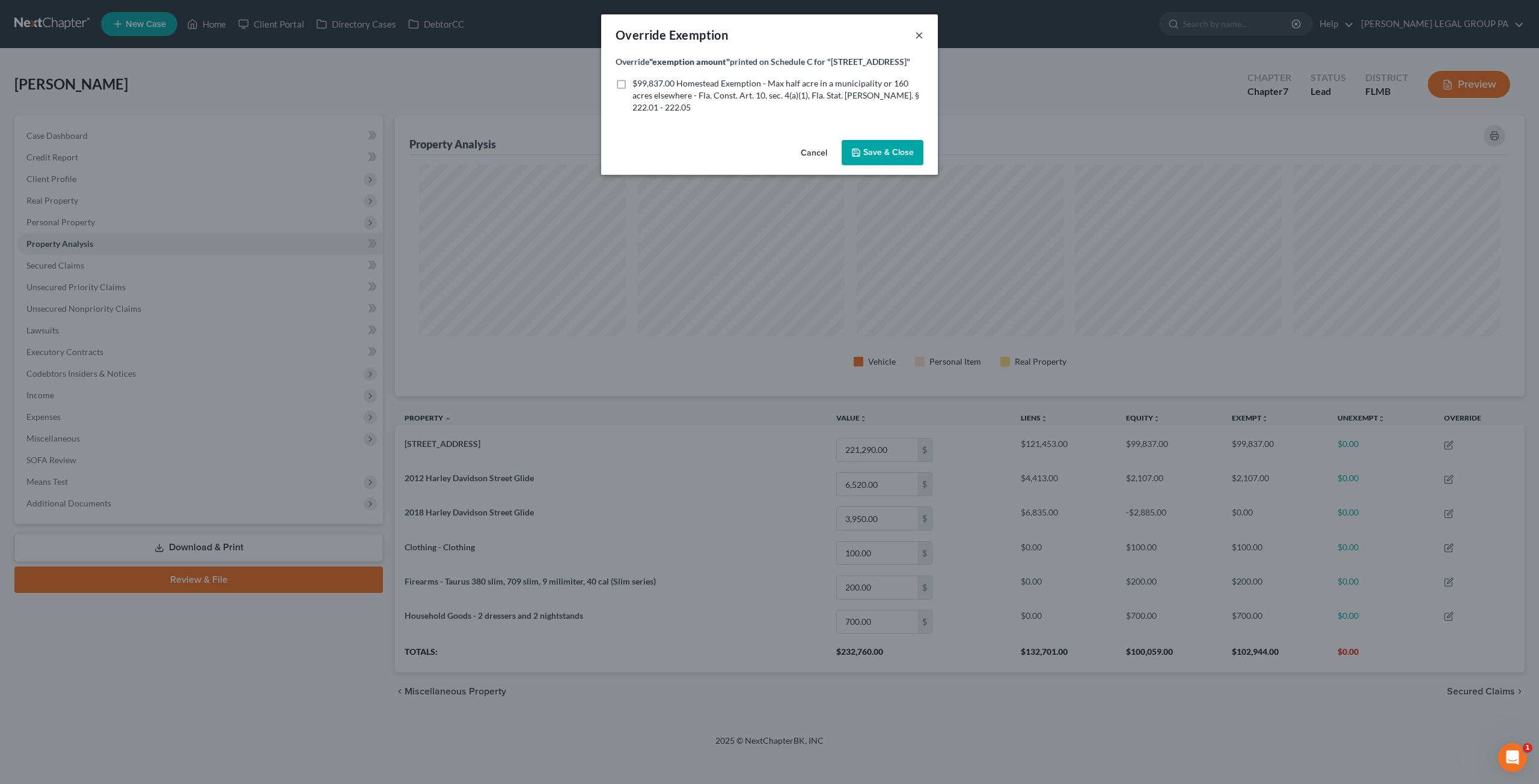
click at [917, 35] on button "×" at bounding box center [918, 35] width 8 height 14
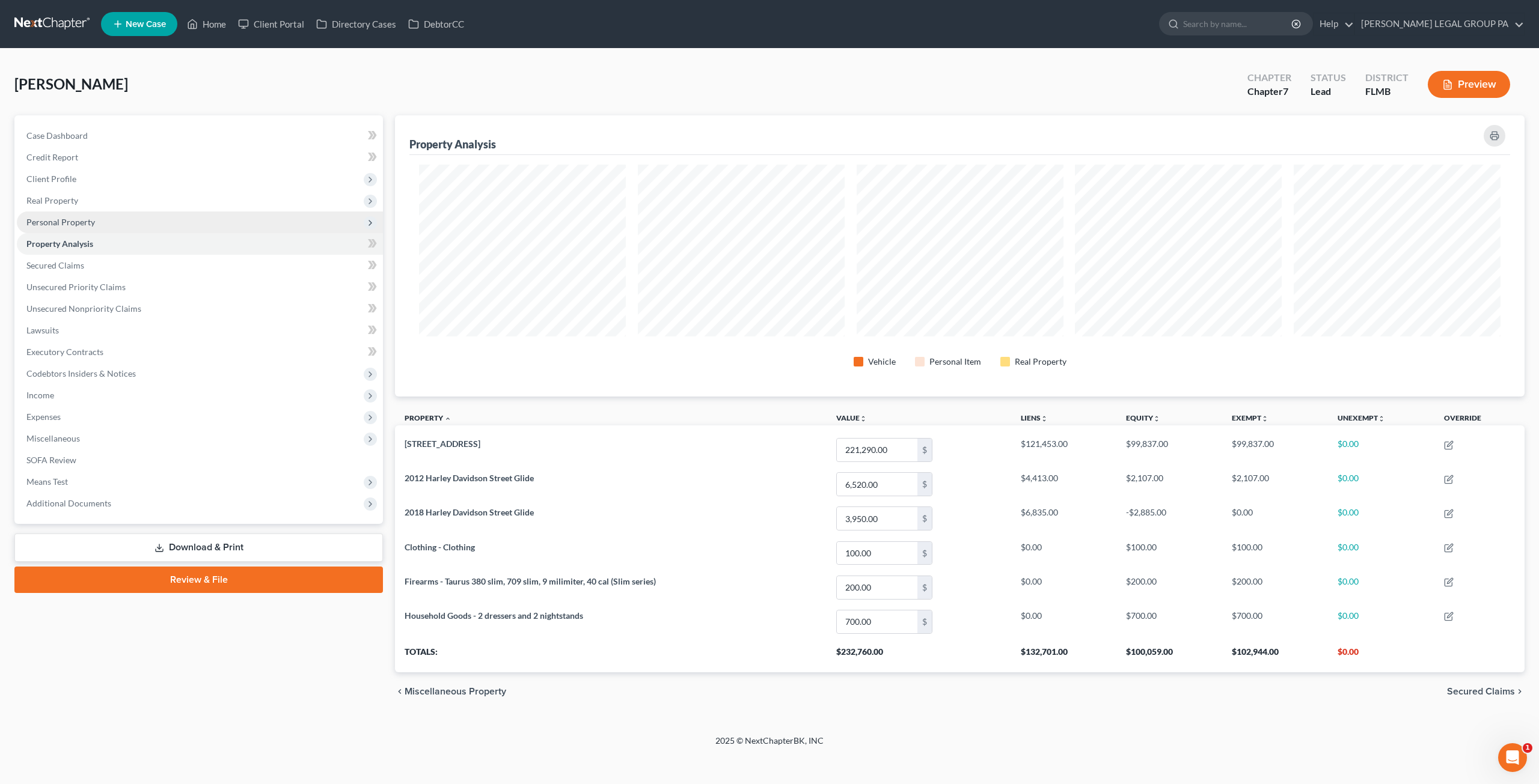
click at [67, 215] on span "Personal Property" at bounding box center [200, 223] width 366 height 21
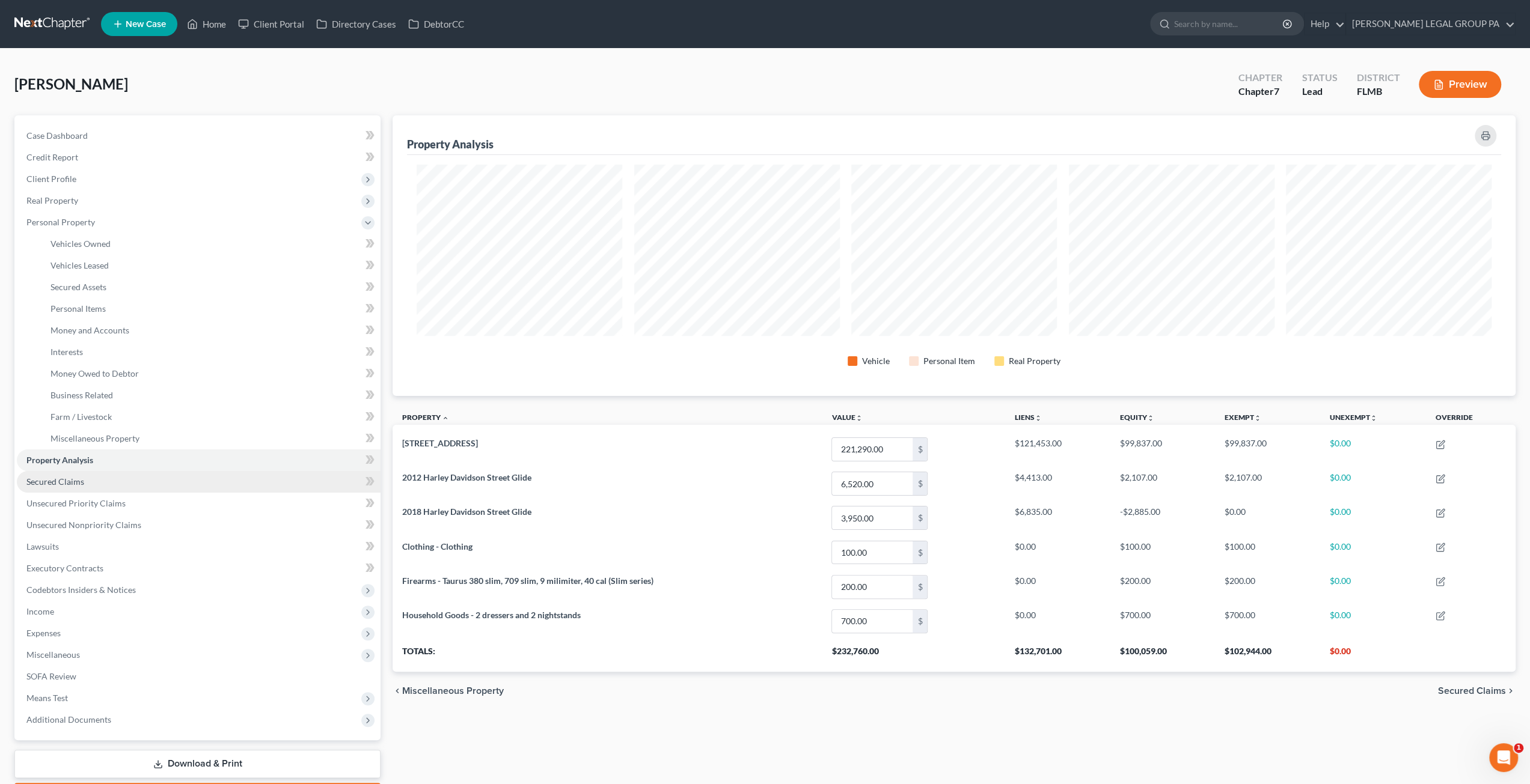
click at [68, 476] on span "Secured Claims" at bounding box center [55, 482] width 58 height 11
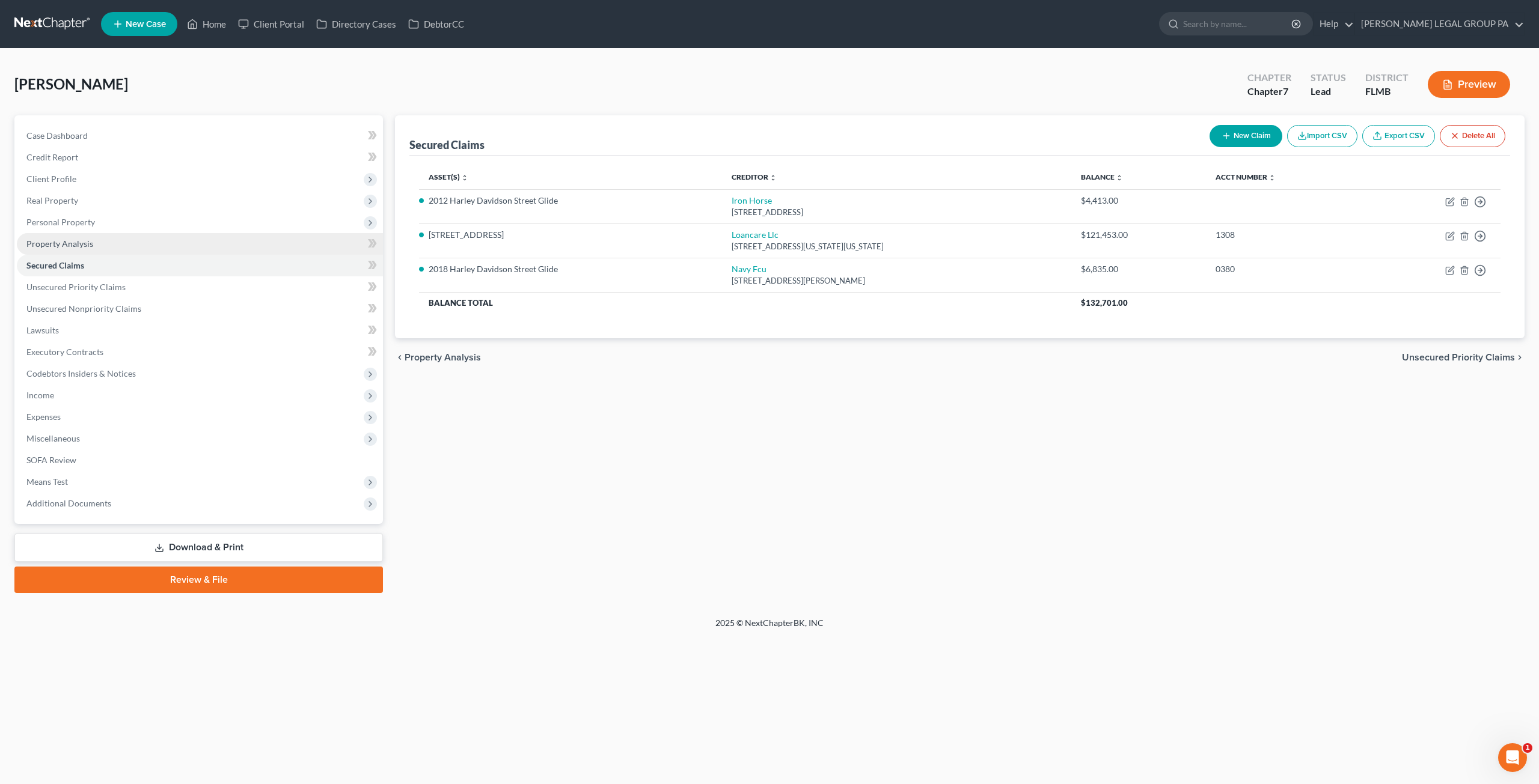
click at [64, 243] on span "Property Analysis" at bounding box center [59, 244] width 67 height 11
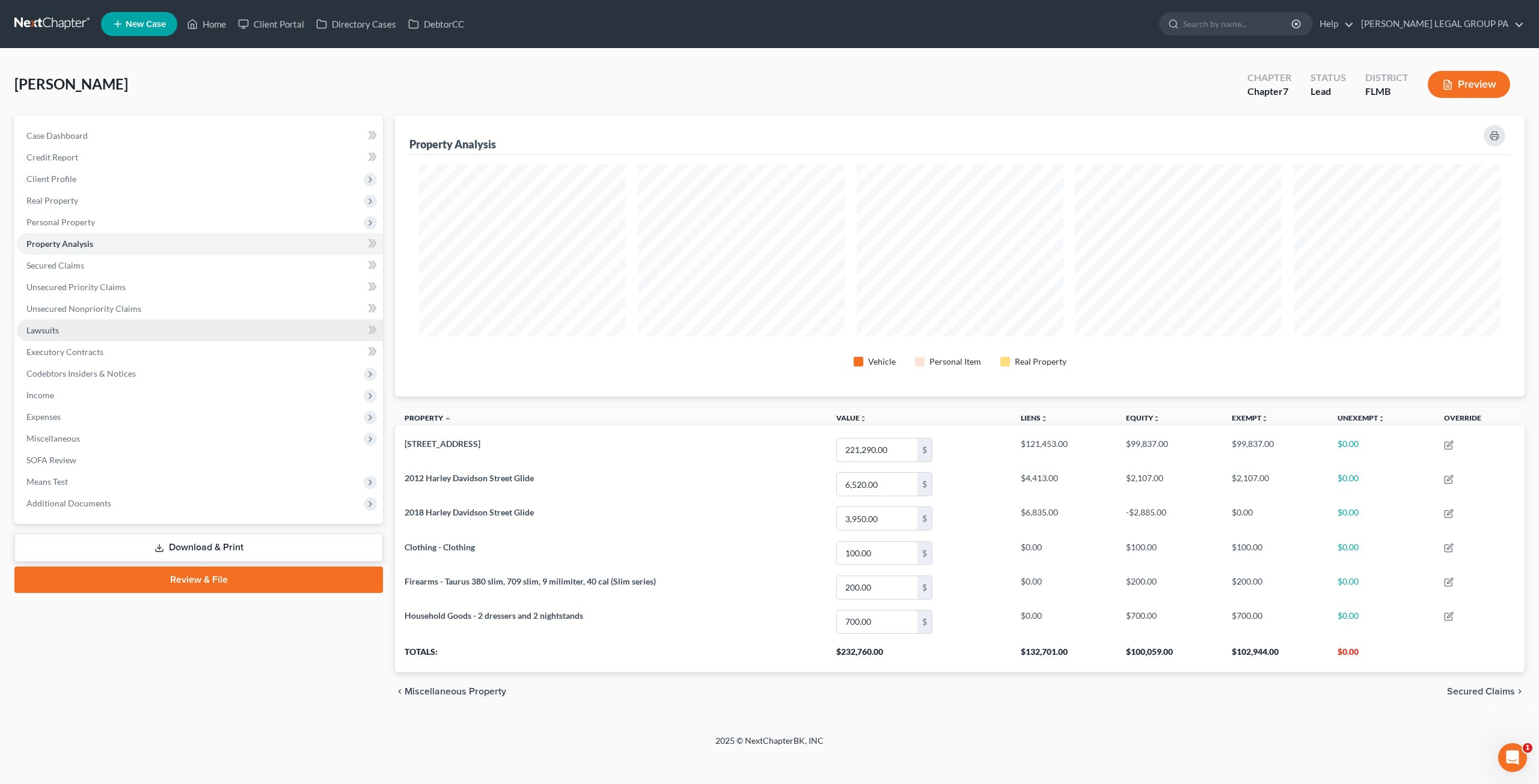
click at [74, 328] on link "Lawsuits" at bounding box center [200, 331] width 366 height 21
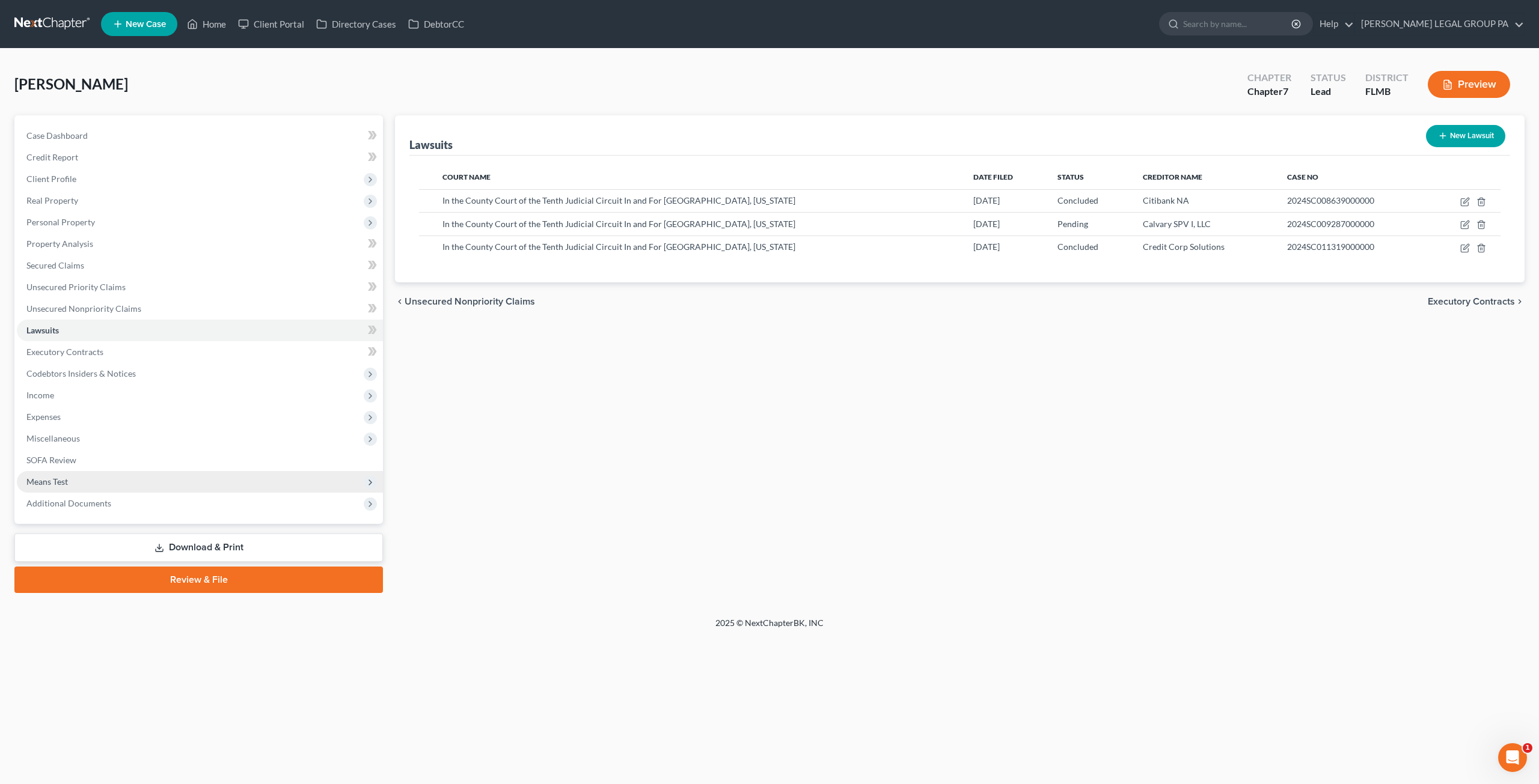
click at [65, 488] on span "Means Test" at bounding box center [200, 482] width 366 height 21
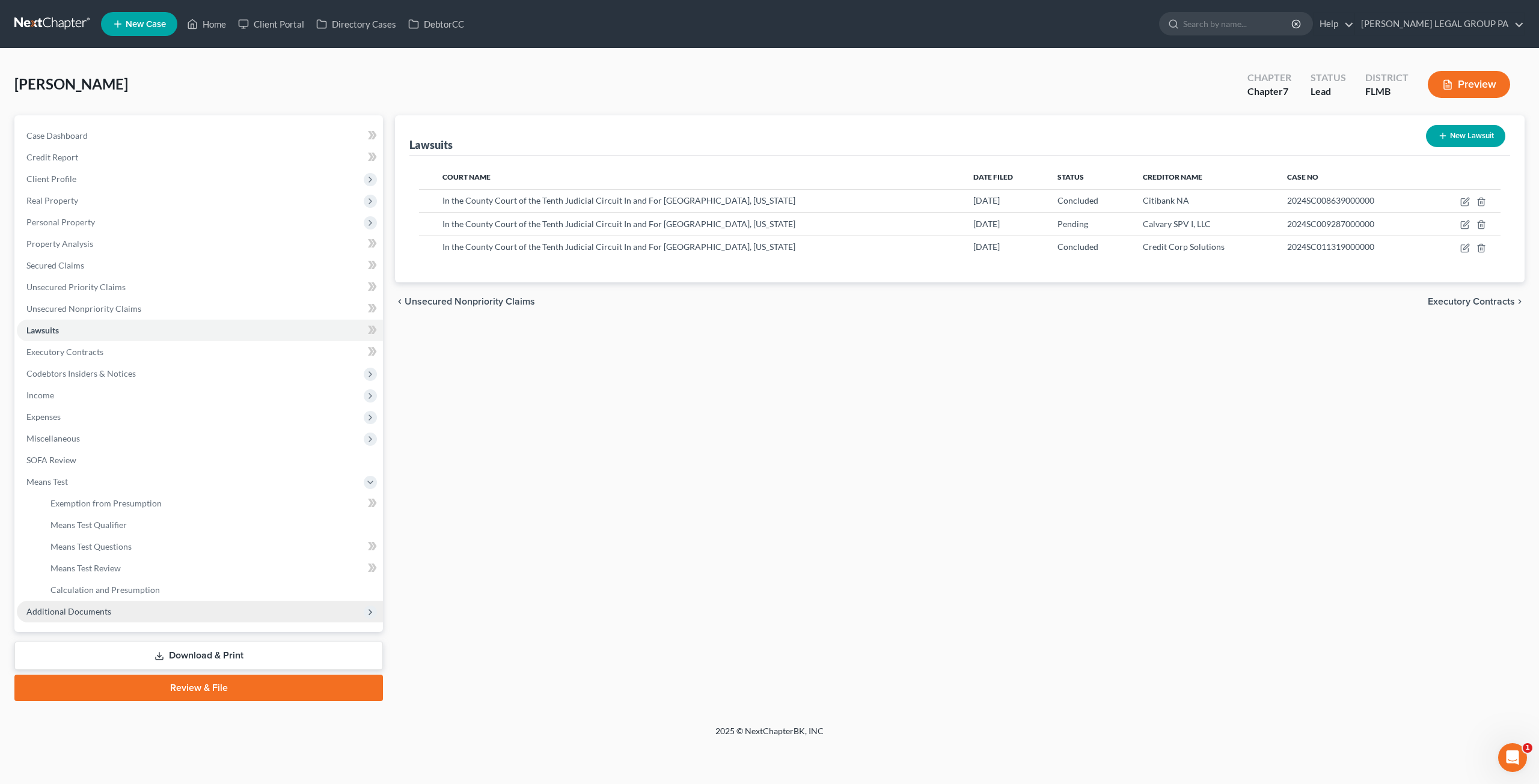
click at [115, 610] on span "Additional Documents" at bounding box center [200, 612] width 366 height 21
click at [83, 566] on span "PACER Notices" at bounding box center [79, 568] width 58 height 11
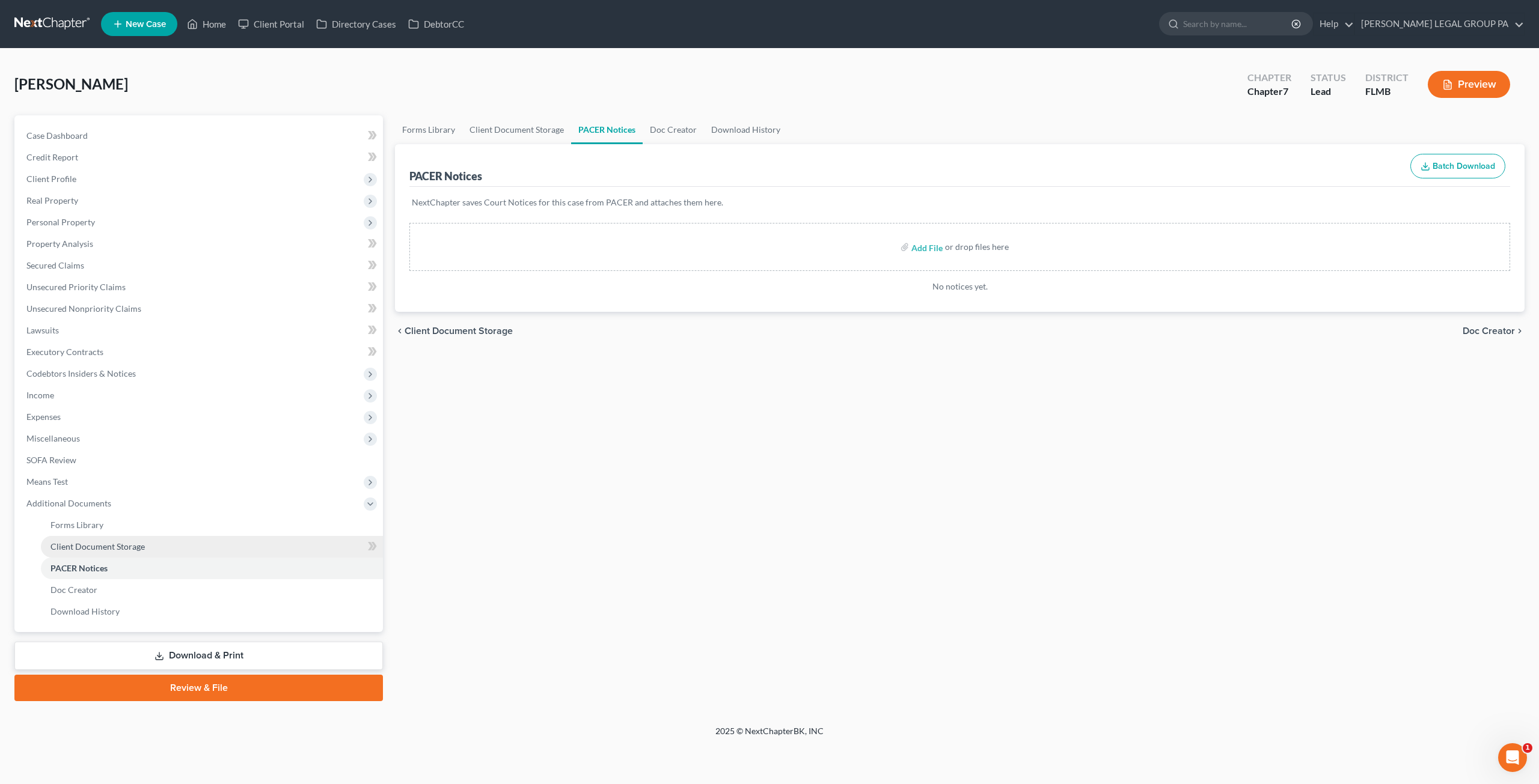
click at [92, 549] on span "Client Document Storage" at bounding box center [98, 547] width 94 height 11
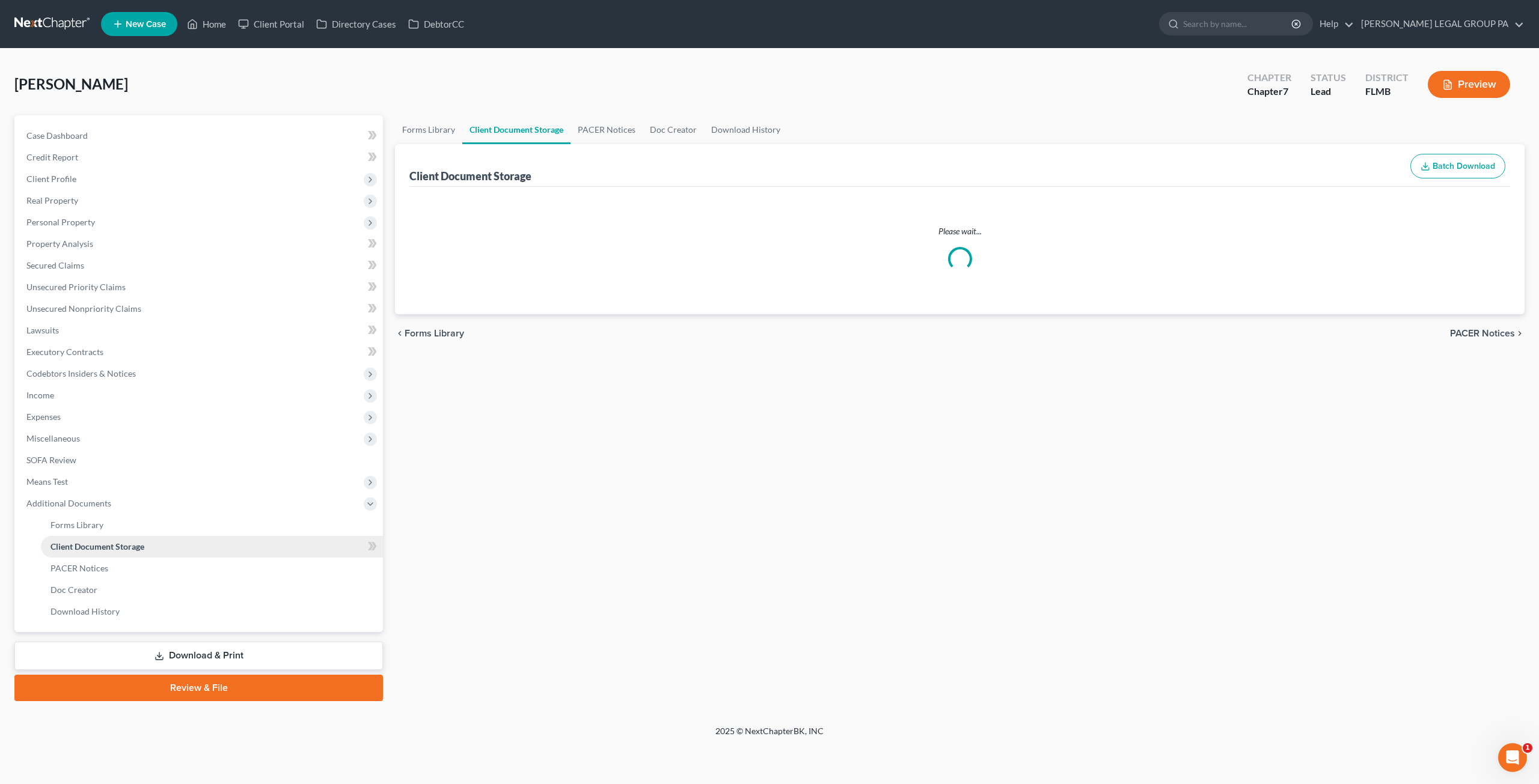
select select "9"
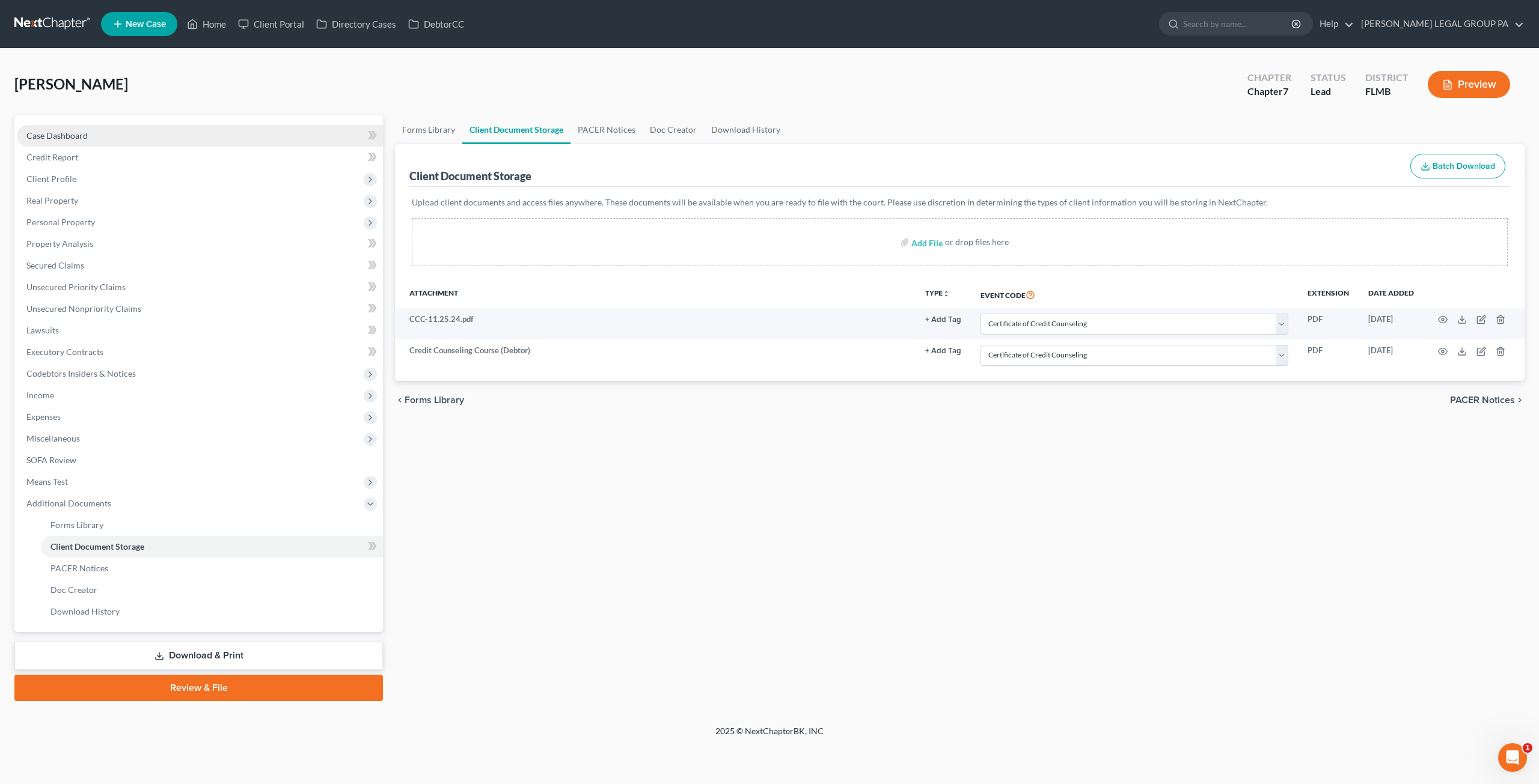
click at [53, 130] on span "Case Dashboard" at bounding box center [57, 136] width 61 height 11
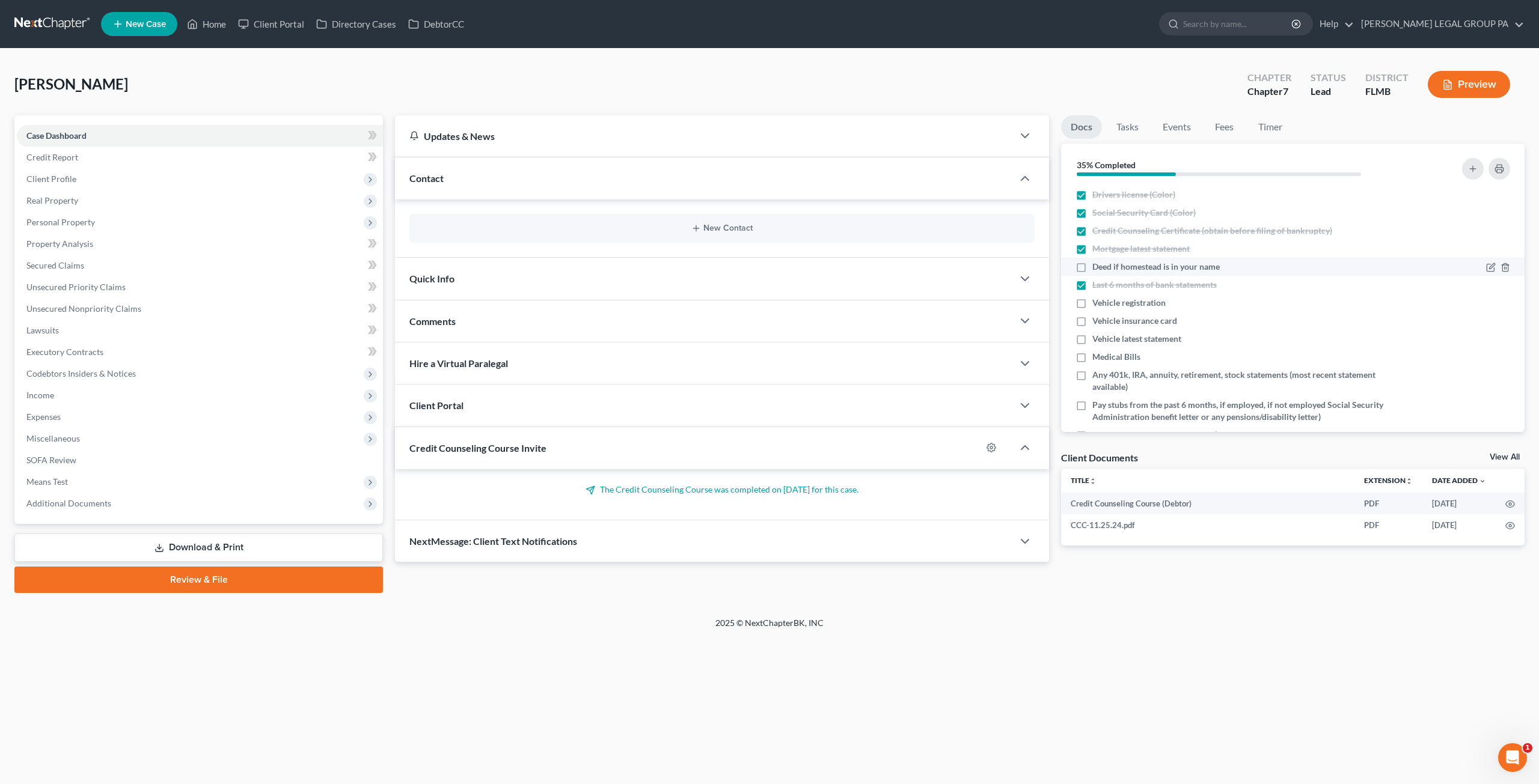
click at [1105, 269] on span "Deed if homestead is in your name" at bounding box center [1156, 267] width 128 height 12
click at [1105, 269] on input "Deed if homestead is in your name" at bounding box center [1101, 264] width 8 height 8
checkbox input "true"
click at [1113, 300] on span "Vehicle registration" at bounding box center [1128, 303] width 74 height 12
click at [1105, 300] on input "Vehicle registration" at bounding box center [1101, 301] width 8 height 8
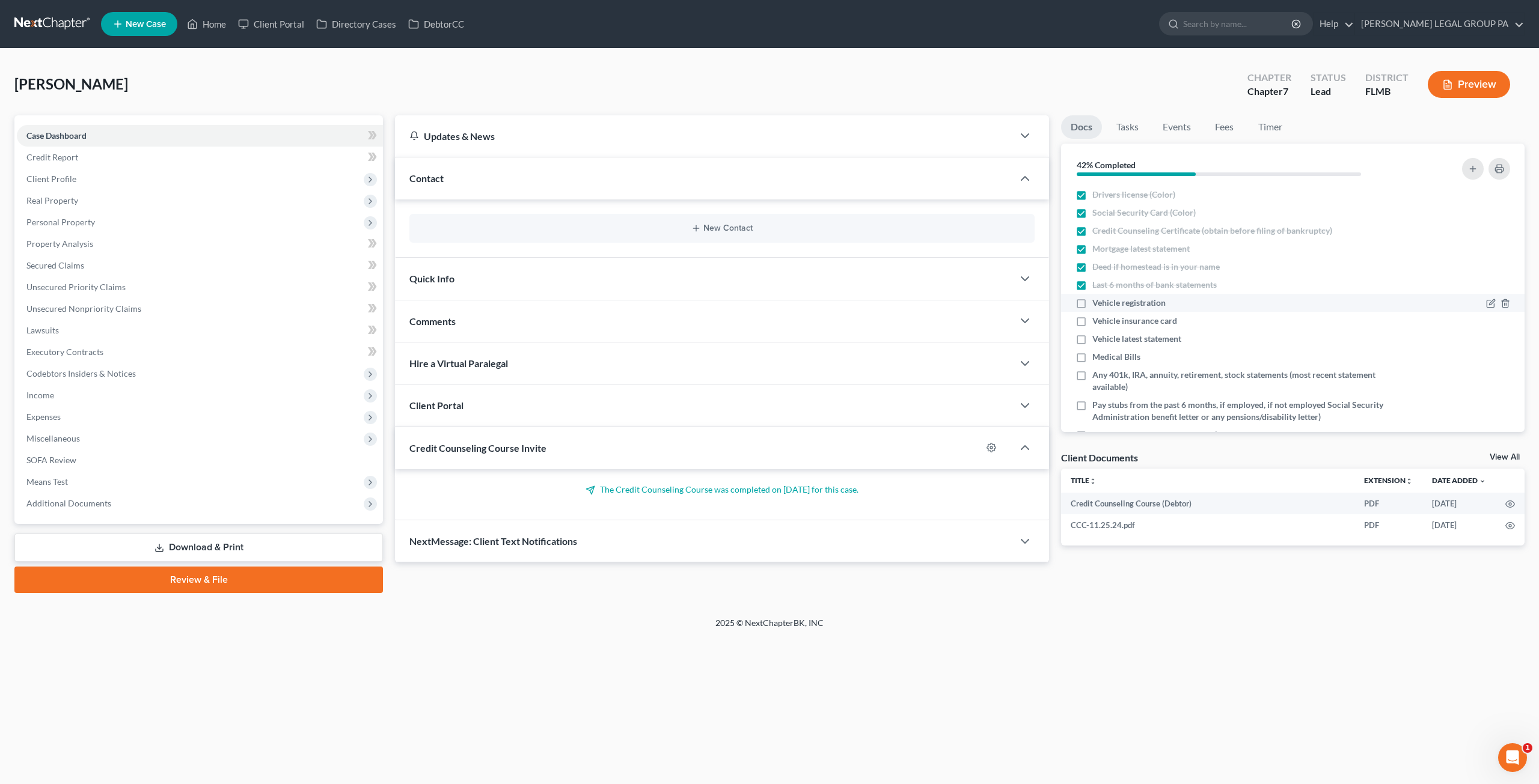
checkbox input "true"
click at [1113, 315] on span "Vehicle insurance card" at bounding box center [1135, 321] width 85 height 12
click at [1105, 315] on input "Vehicle insurance card" at bounding box center [1101, 318] width 8 height 8
checkbox input "true"
click at [1114, 334] on span "Vehicle latest statement" at bounding box center [1136, 339] width 89 height 12
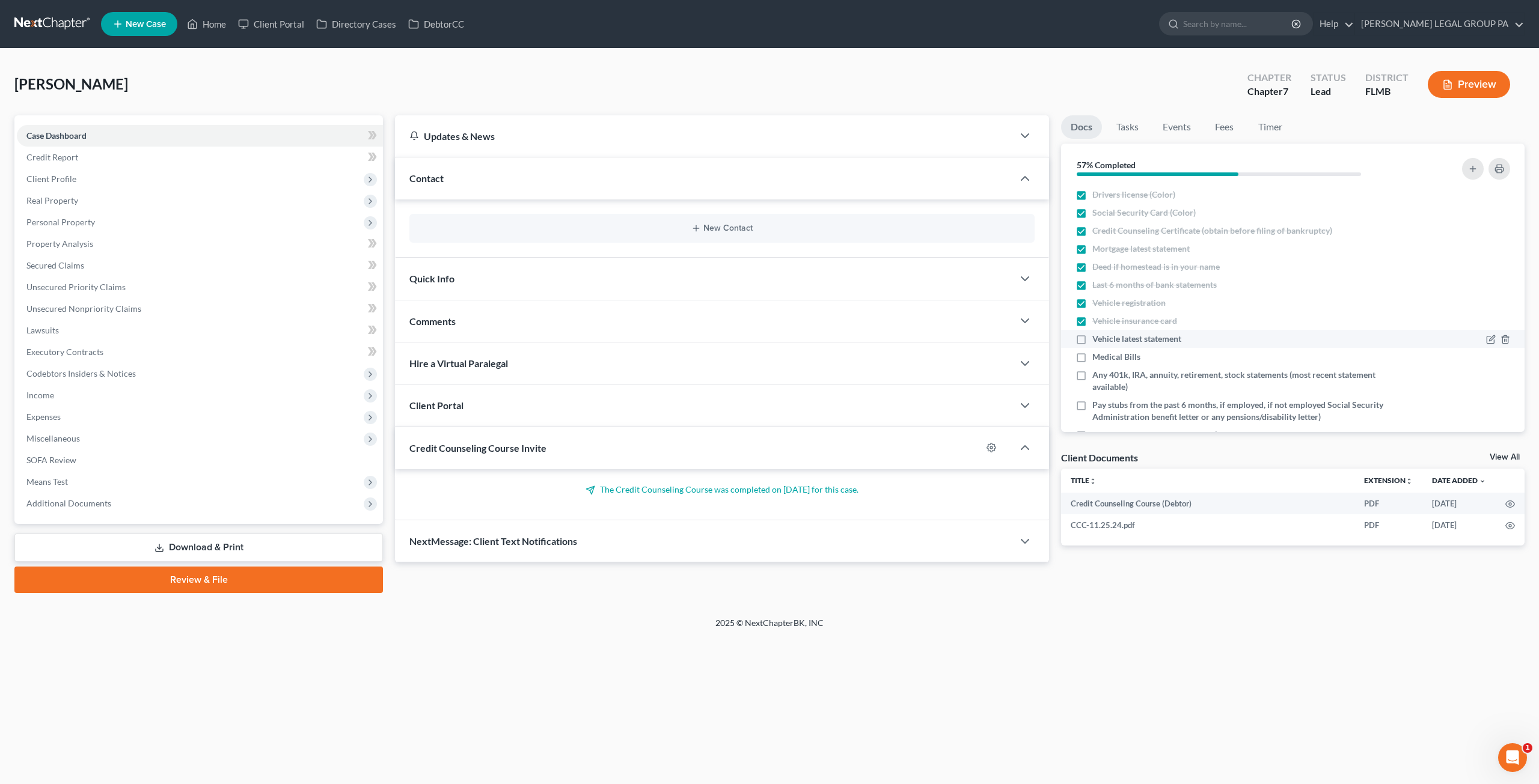
click at [1105, 334] on input "Vehicle latest statement" at bounding box center [1101, 336] width 8 height 8
checkbox input "true"
click at [1118, 359] on span "Medical Bills" at bounding box center [1116, 357] width 48 height 12
click at [1105, 359] on input "Medical Bills" at bounding box center [1101, 355] width 8 height 8
checkbox input "true"
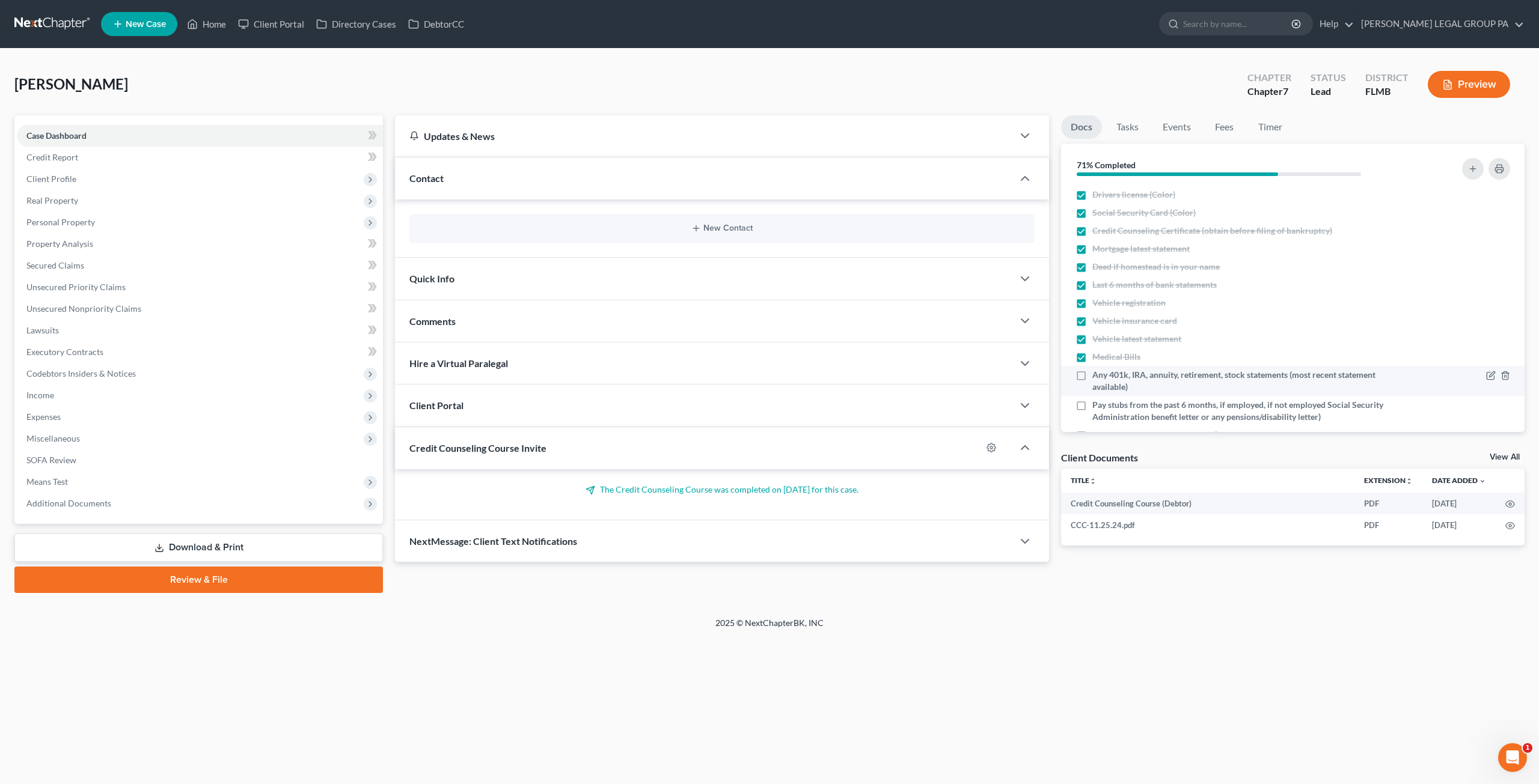
click at [1120, 375] on span "Any 401k, IRA, annuity, retirement, stock statements (most recent statement ava…" at bounding box center [1245, 380] width 306 height 24
click at [1105, 375] on input "Any 401k, IRA, annuity, retirement, stock statements (most recent statement ava…" at bounding box center [1101, 372] width 8 height 8
checkbox input "true"
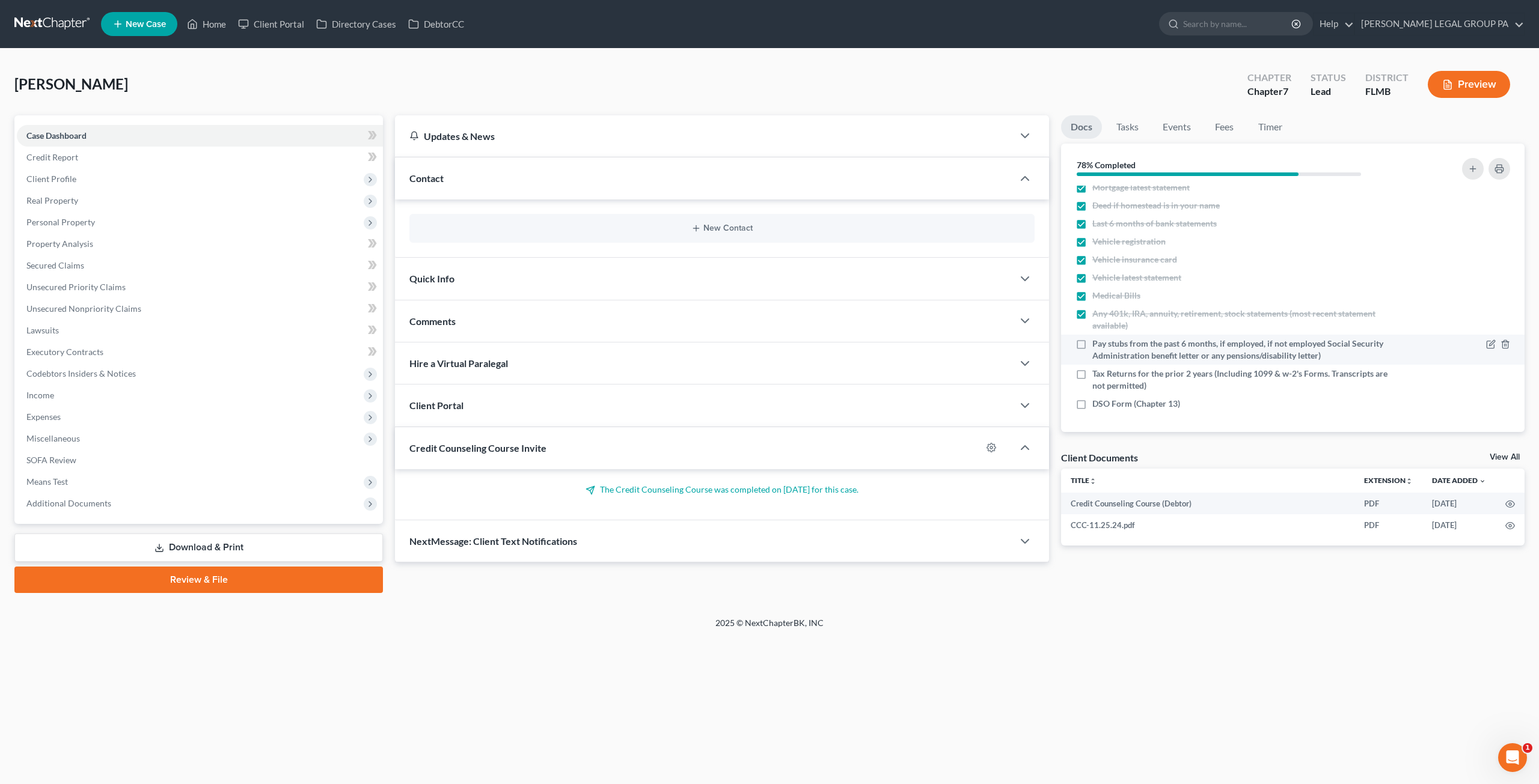
click at [1113, 351] on span "Pay stubs from the past 6 months, if employed, if not employed Social Security …" at bounding box center [1245, 349] width 306 height 24
click at [1105, 346] on input "Pay stubs from the past 6 months, if employed, if not employed Social Security …" at bounding box center [1101, 341] width 8 height 8
checkbox input "true"
click at [1120, 378] on span "Tax Returns for the prior 2 years (Including 1099 & w-2's Forms. Transcripts ar…" at bounding box center [1245, 380] width 306 height 24
click at [1105, 376] on input "Tax Returns for the prior 2 years (Including 1099 & w-2's Forms. Transcripts ar…" at bounding box center [1101, 372] width 8 height 8
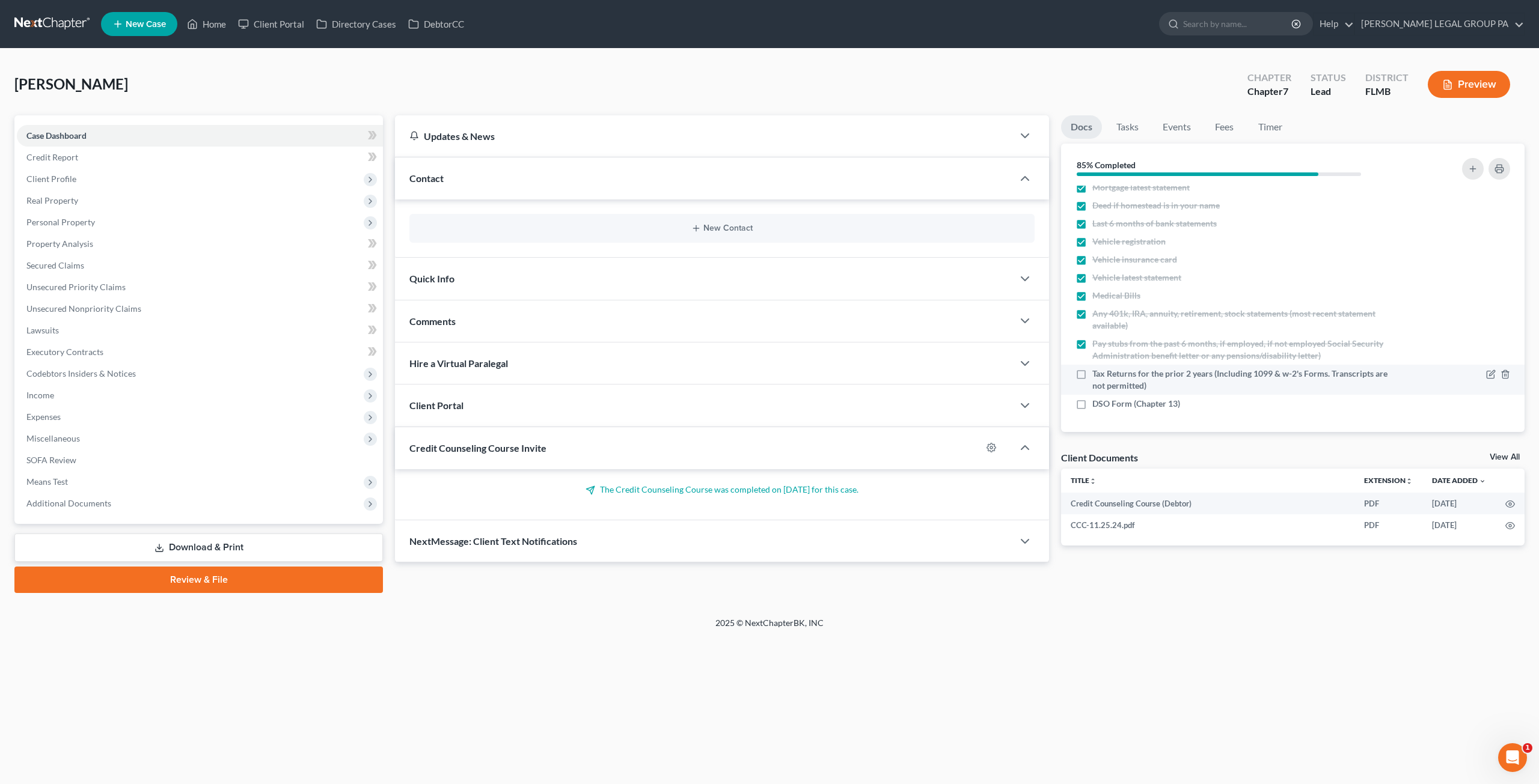
checkbox input "true"
click at [1502, 402] on polyline "button" at bounding box center [1505, 402] width 7 height 0
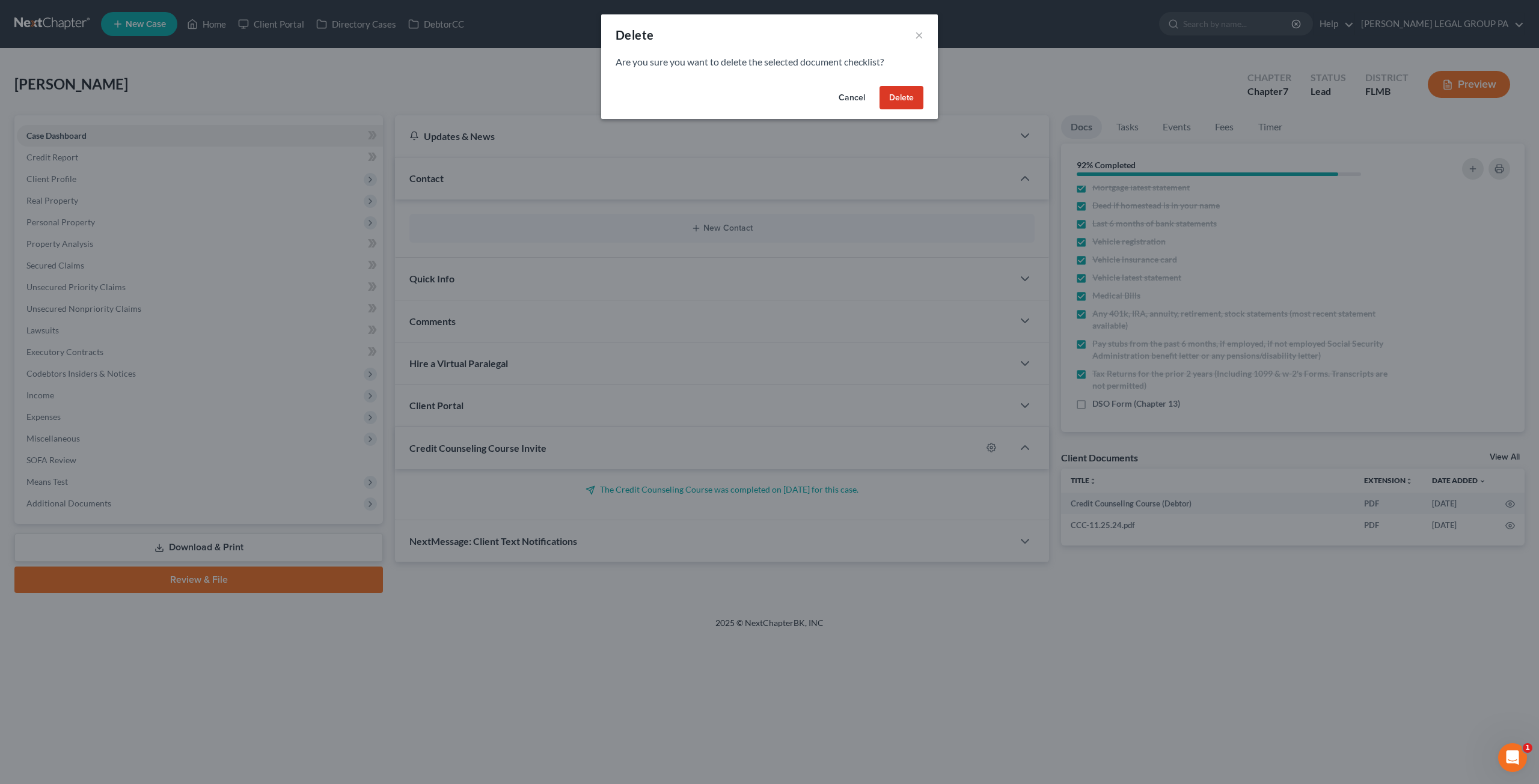
click at [901, 91] on button "Delete" at bounding box center [900, 98] width 43 height 24
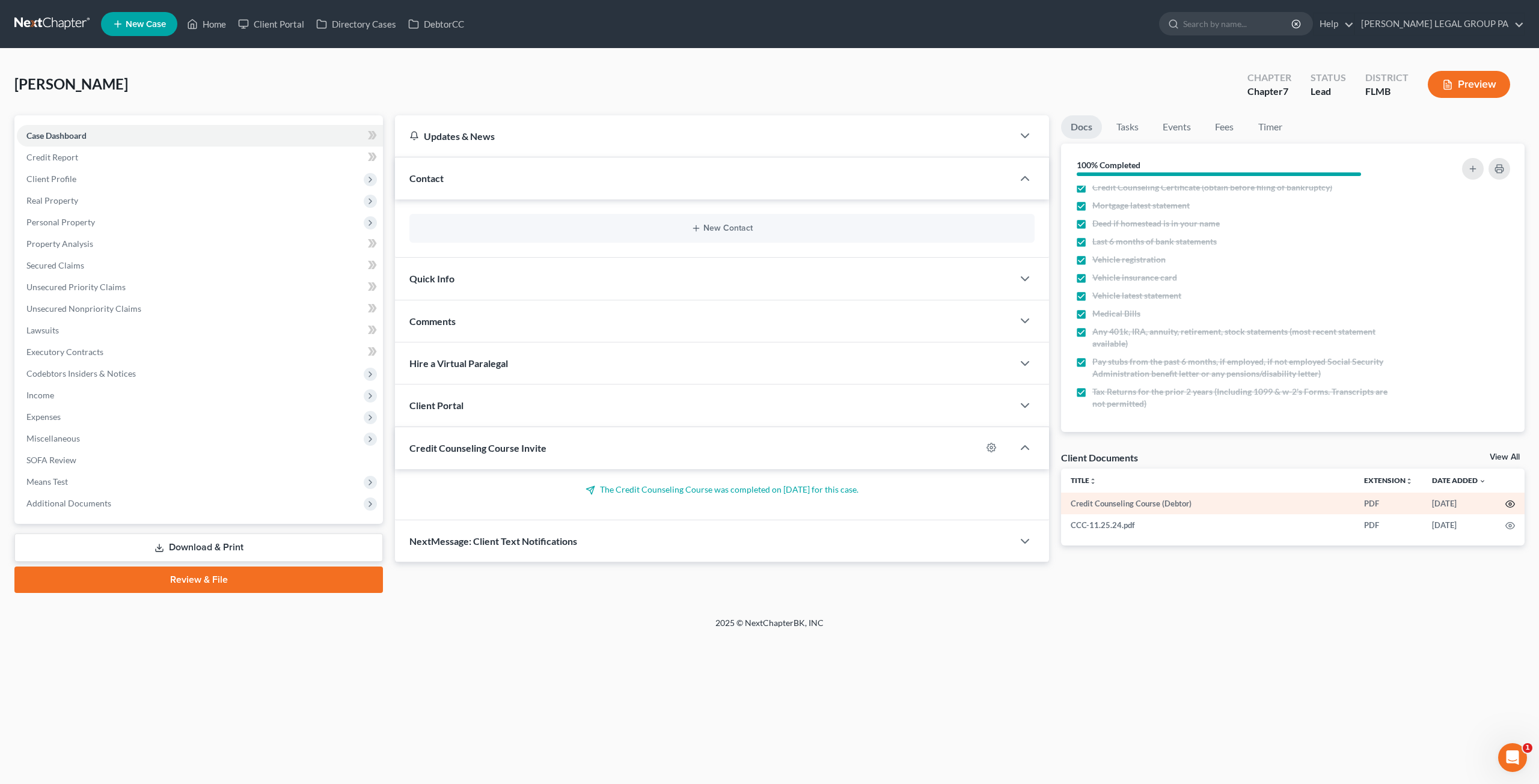
click at [1509, 504] on circle "button" at bounding box center [1510, 504] width 3 height 3
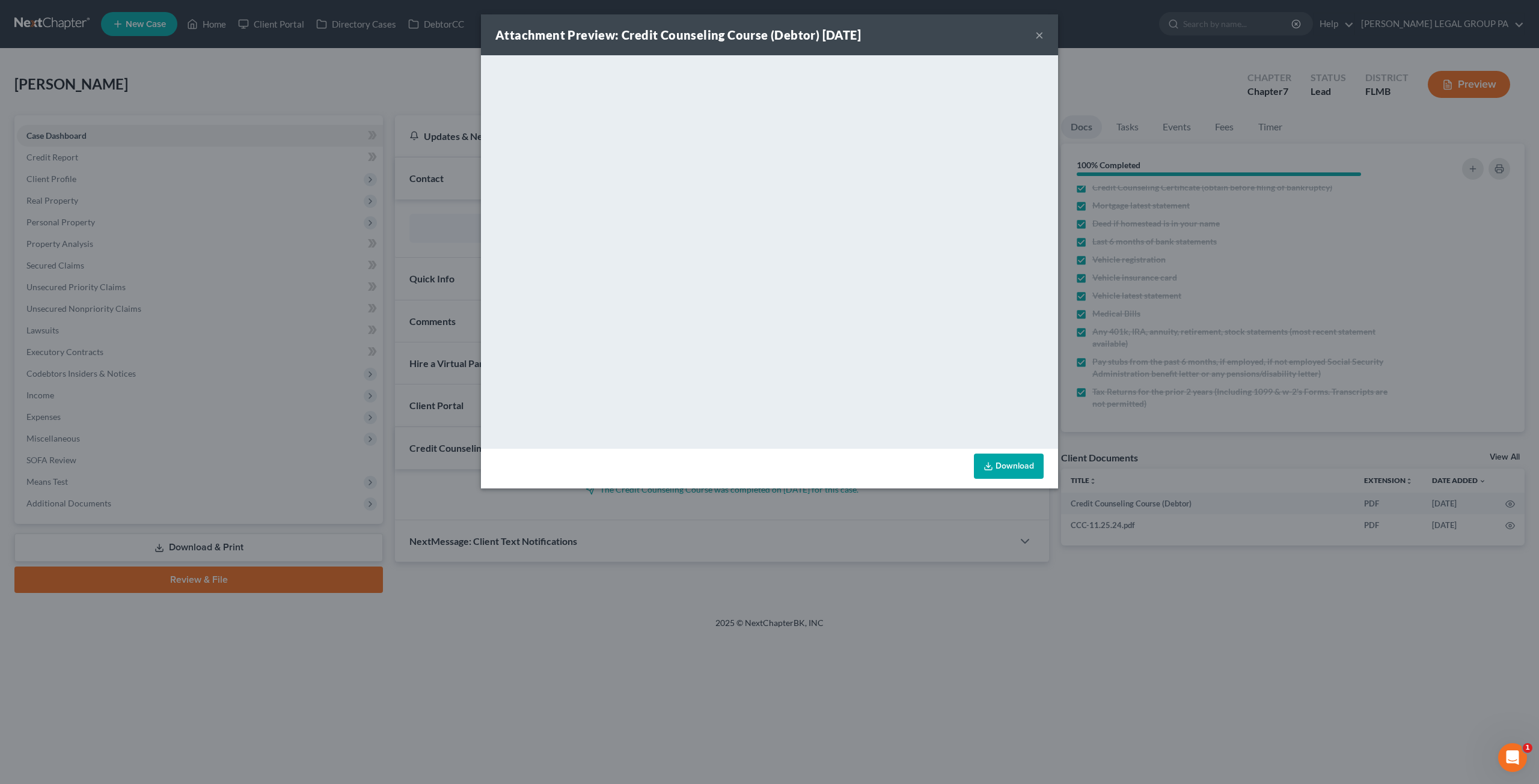
click at [1035, 38] on button "×" at bounding box center [1039, 35] width 8 height 14
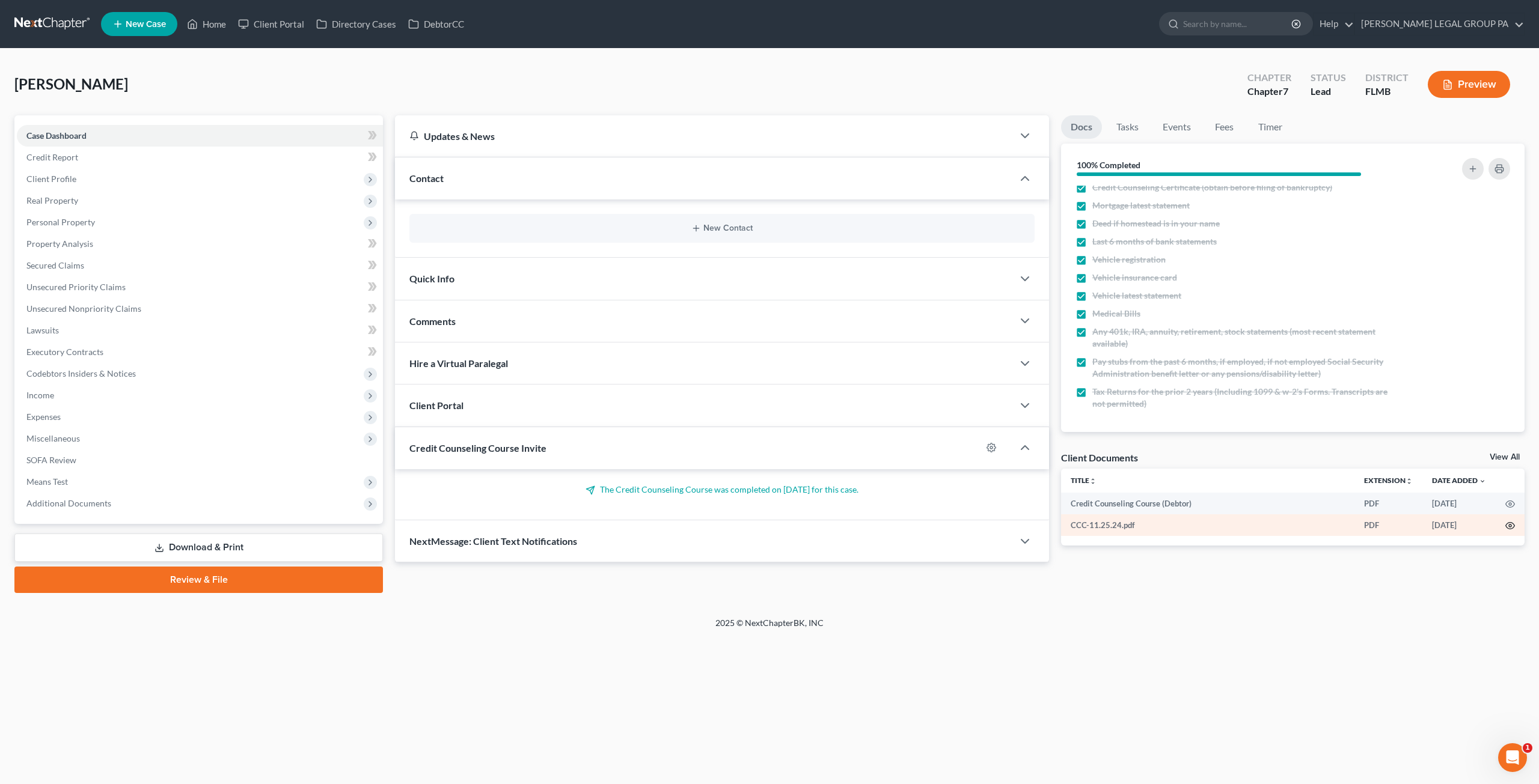
click at [1505, 523] on icon "button" at bounding box center [1510, 526] width 10 height 10
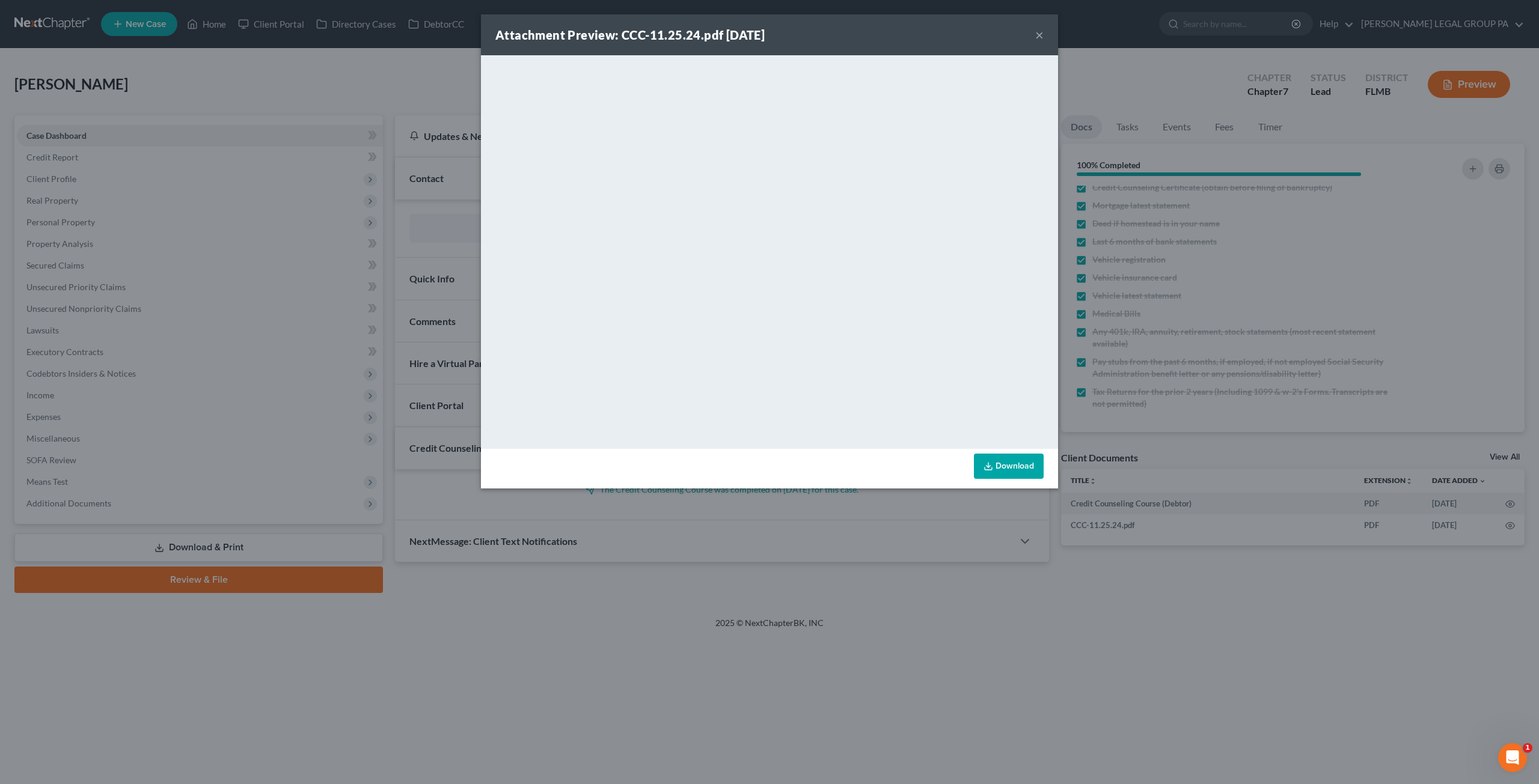
click at [1038, 33] on button "×" at bounding box center [1039, 35] width 8 height 14
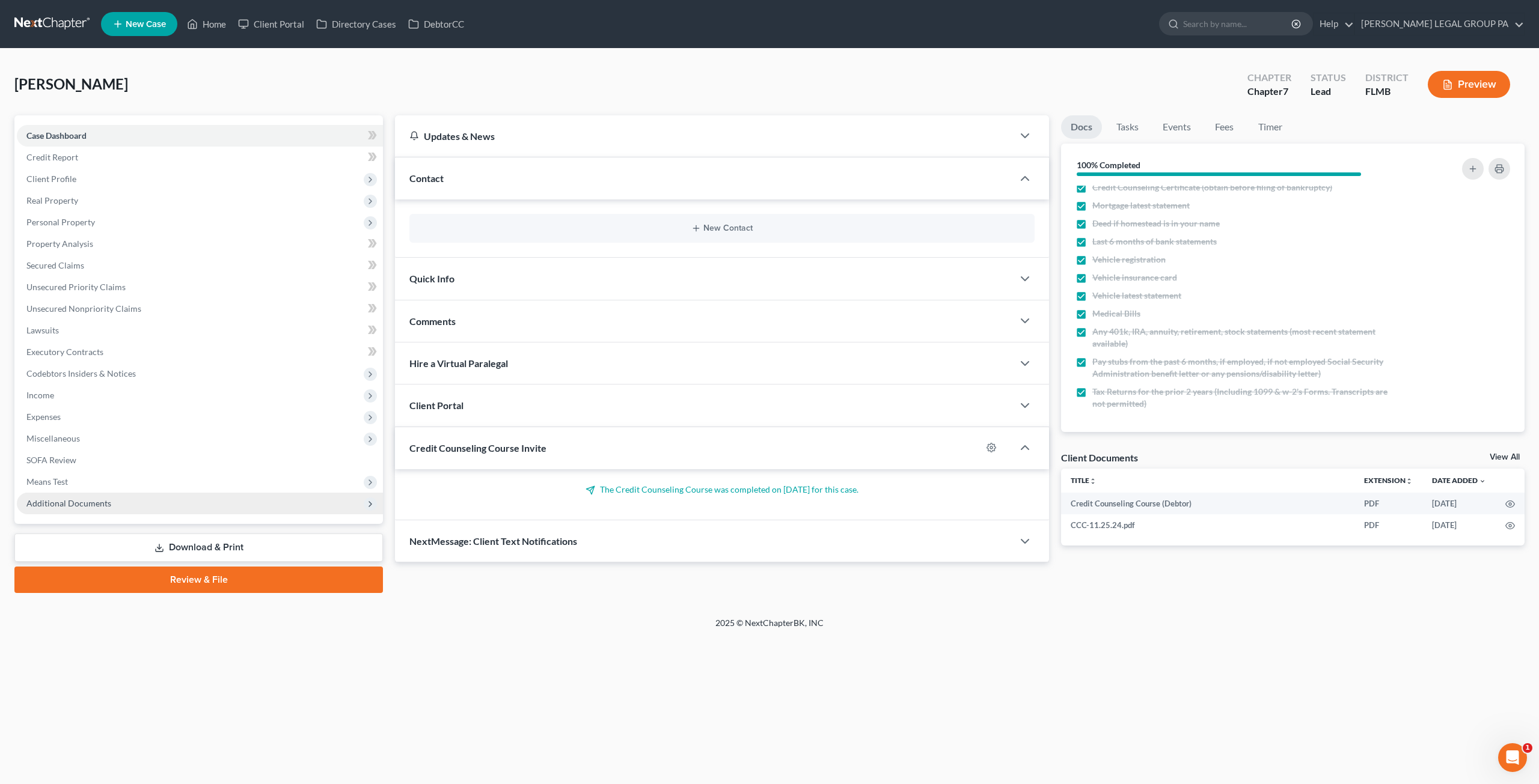
click at [53, 498] on span "Additional Documents" at bounding box center [69, 504] width 85 height 11
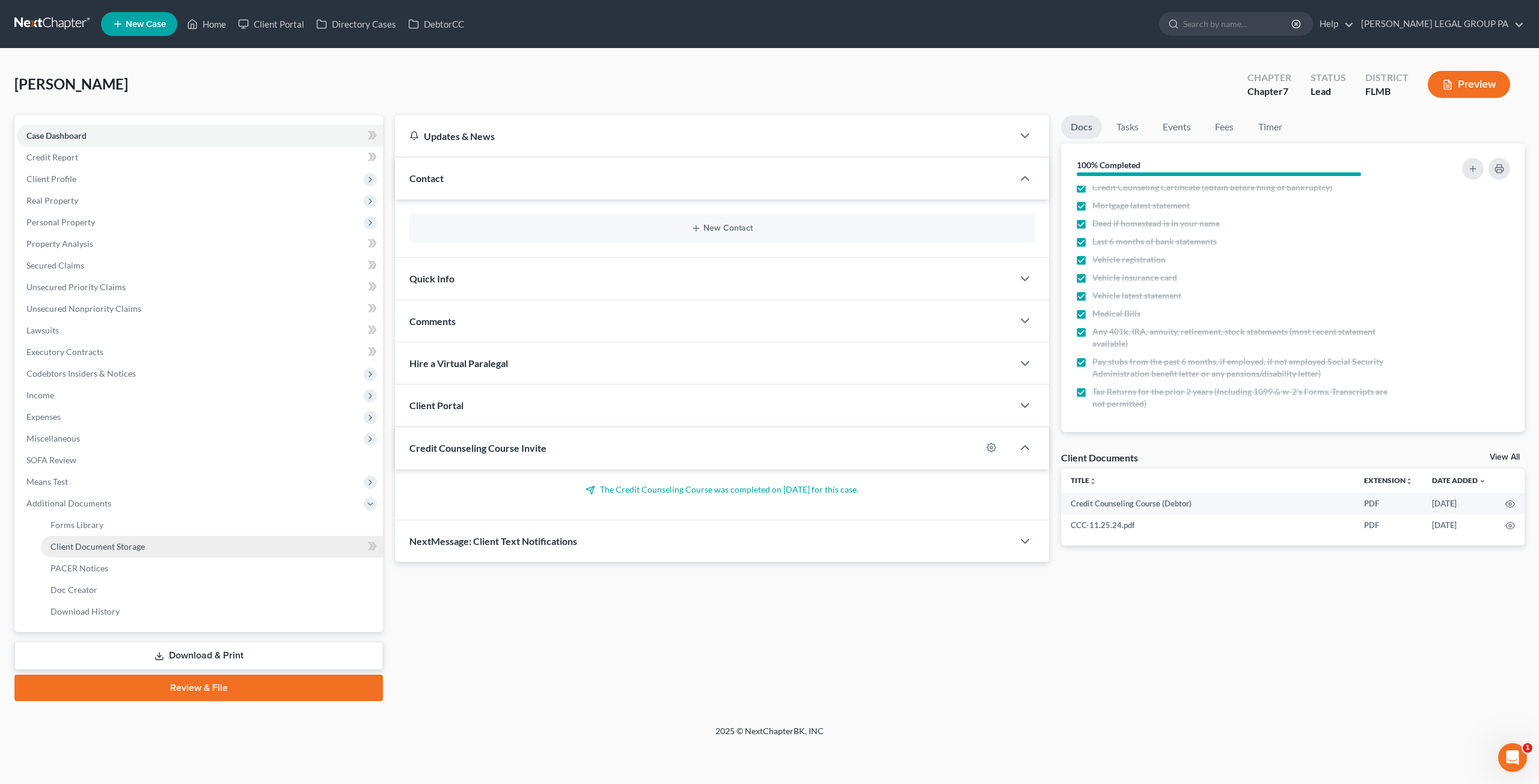
click at [84, 549] on span "Client Document Storage" at bounding box center [98, 547] width 94 height 11
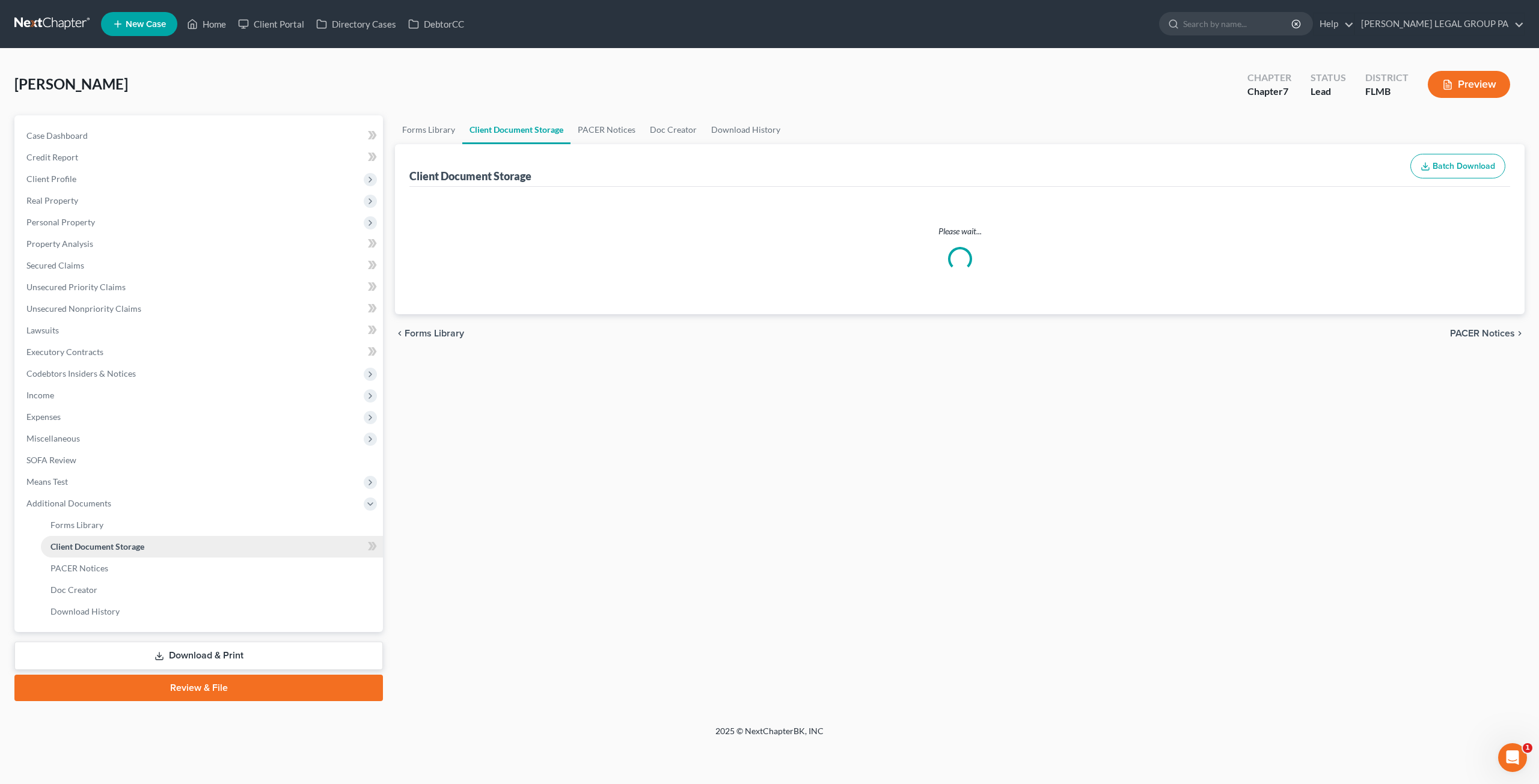
select select "9"
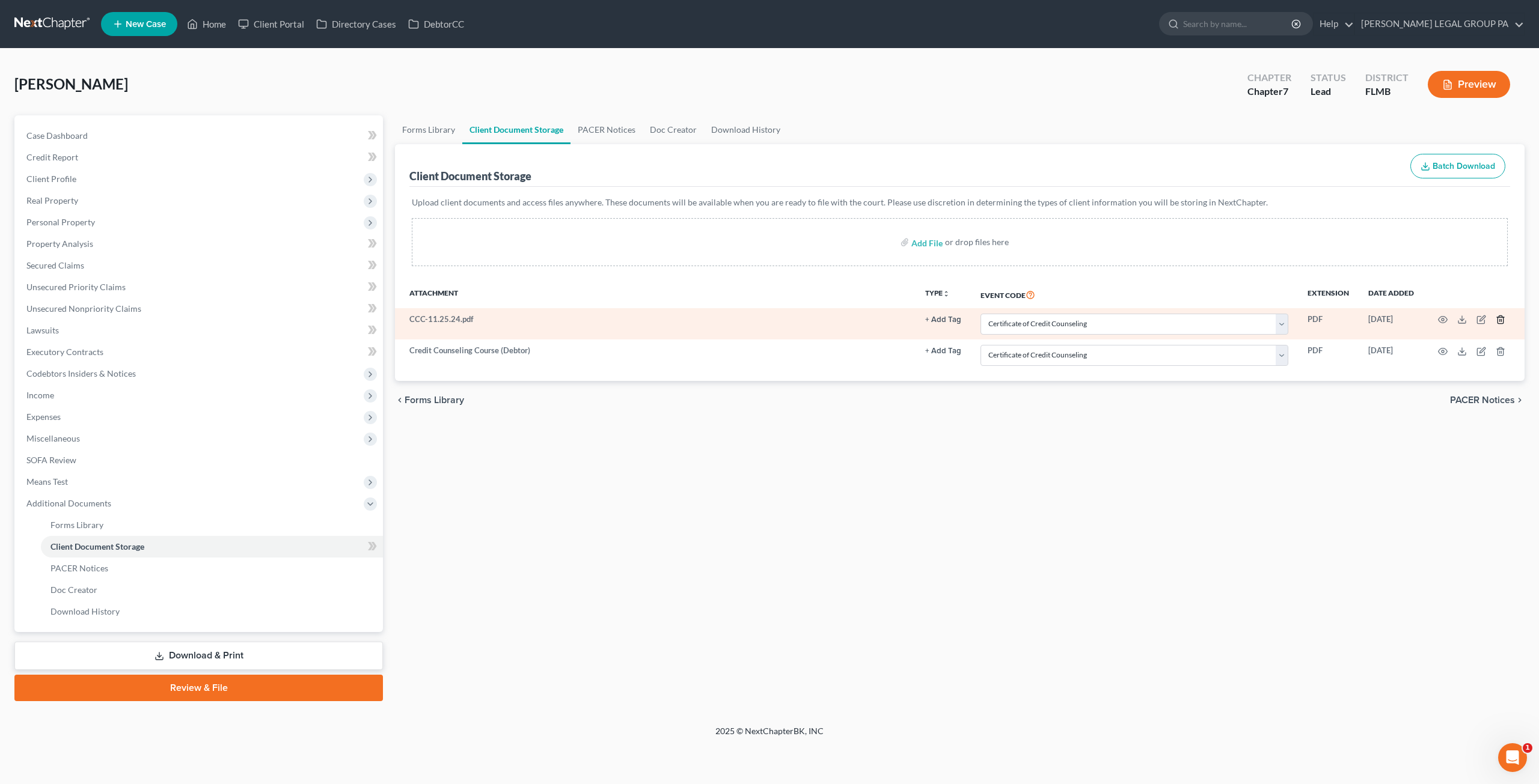
click at [1498, 323] on icon "button" at bounding box center [1500, 319] width 5 height 8
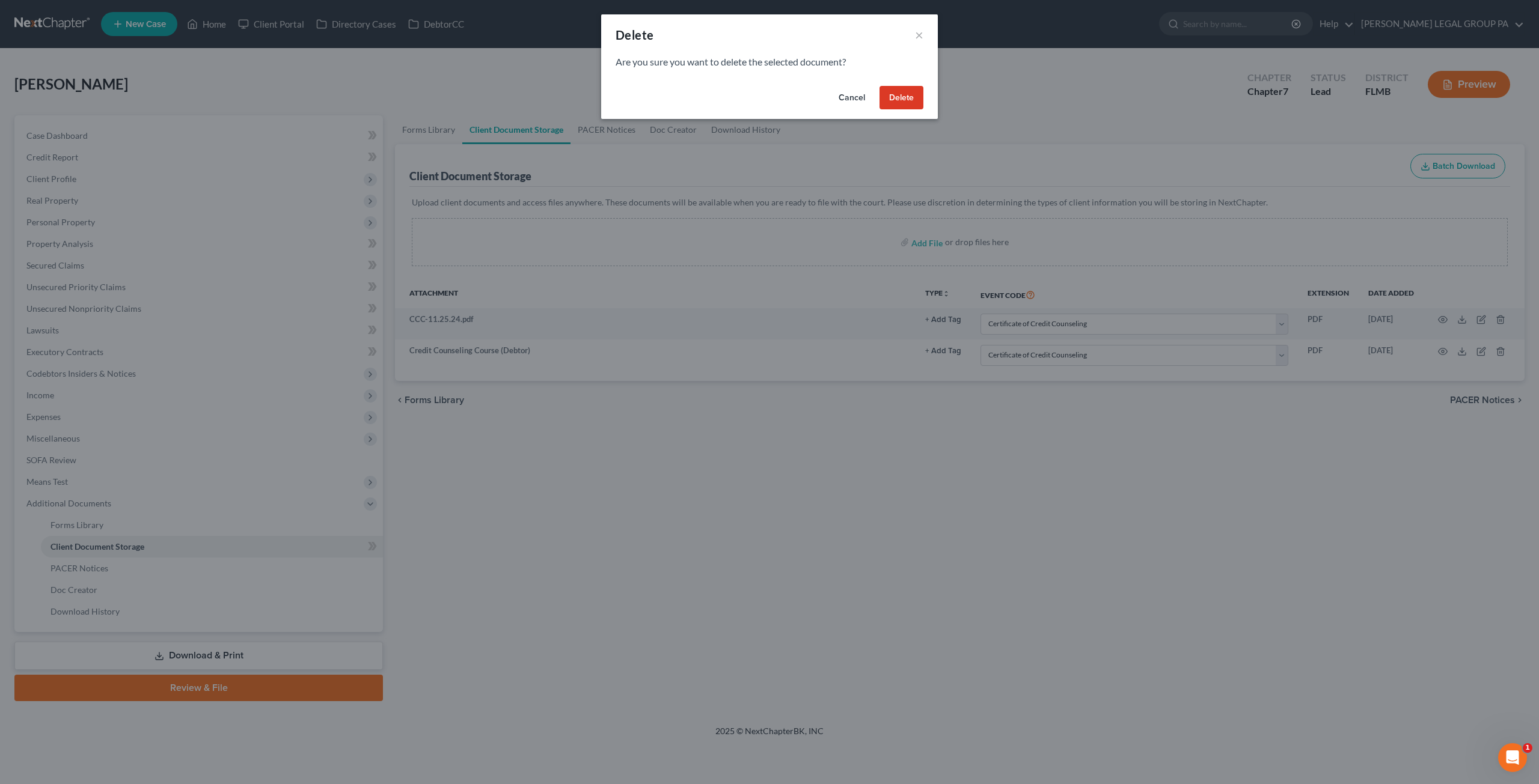
click at [912, 98] on button "Delete" at bounding box center [900, 98] width 43 height 24
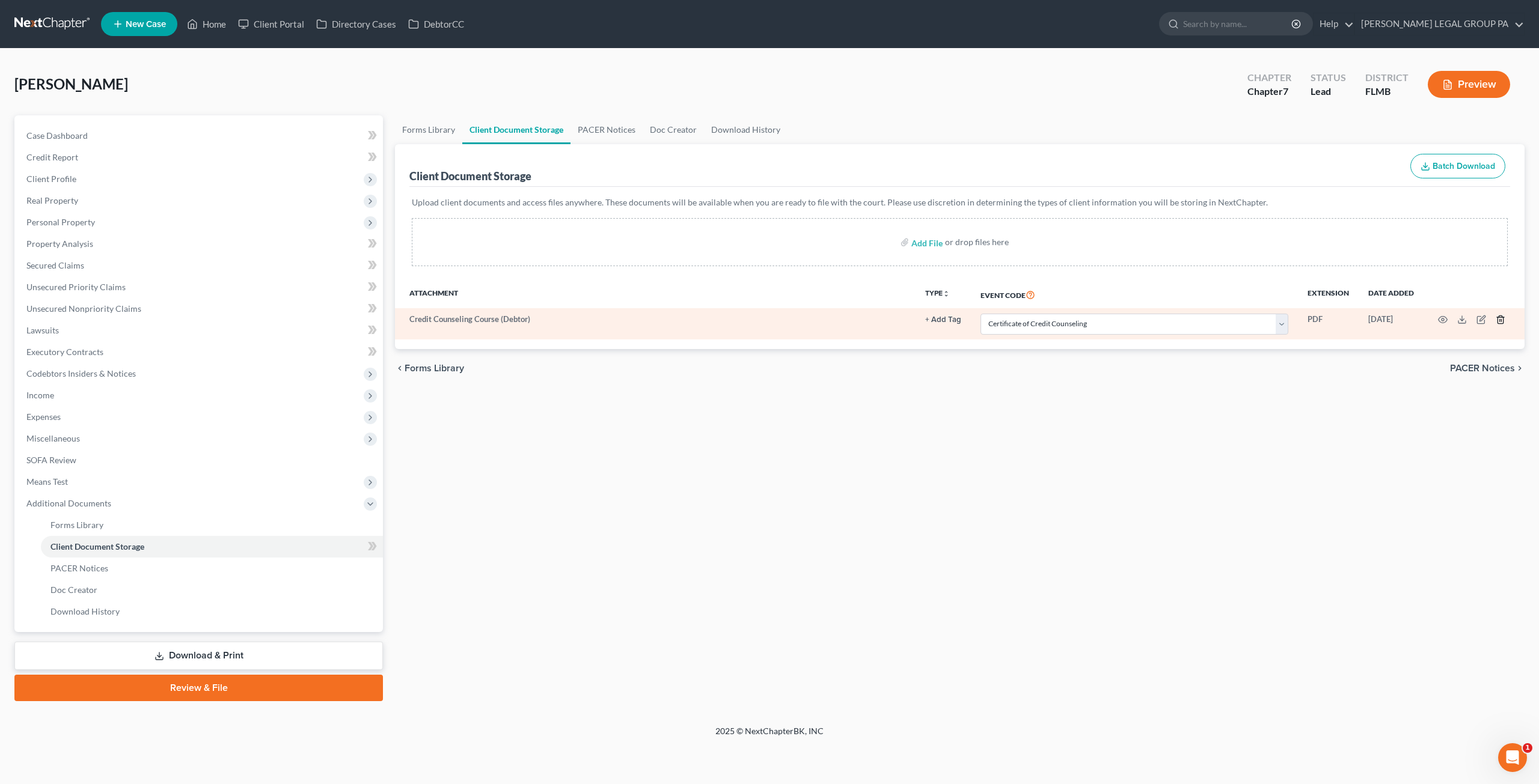
click at [1499, 316] on icon "button" at bounding box center [1500, 319] width 5 height 8
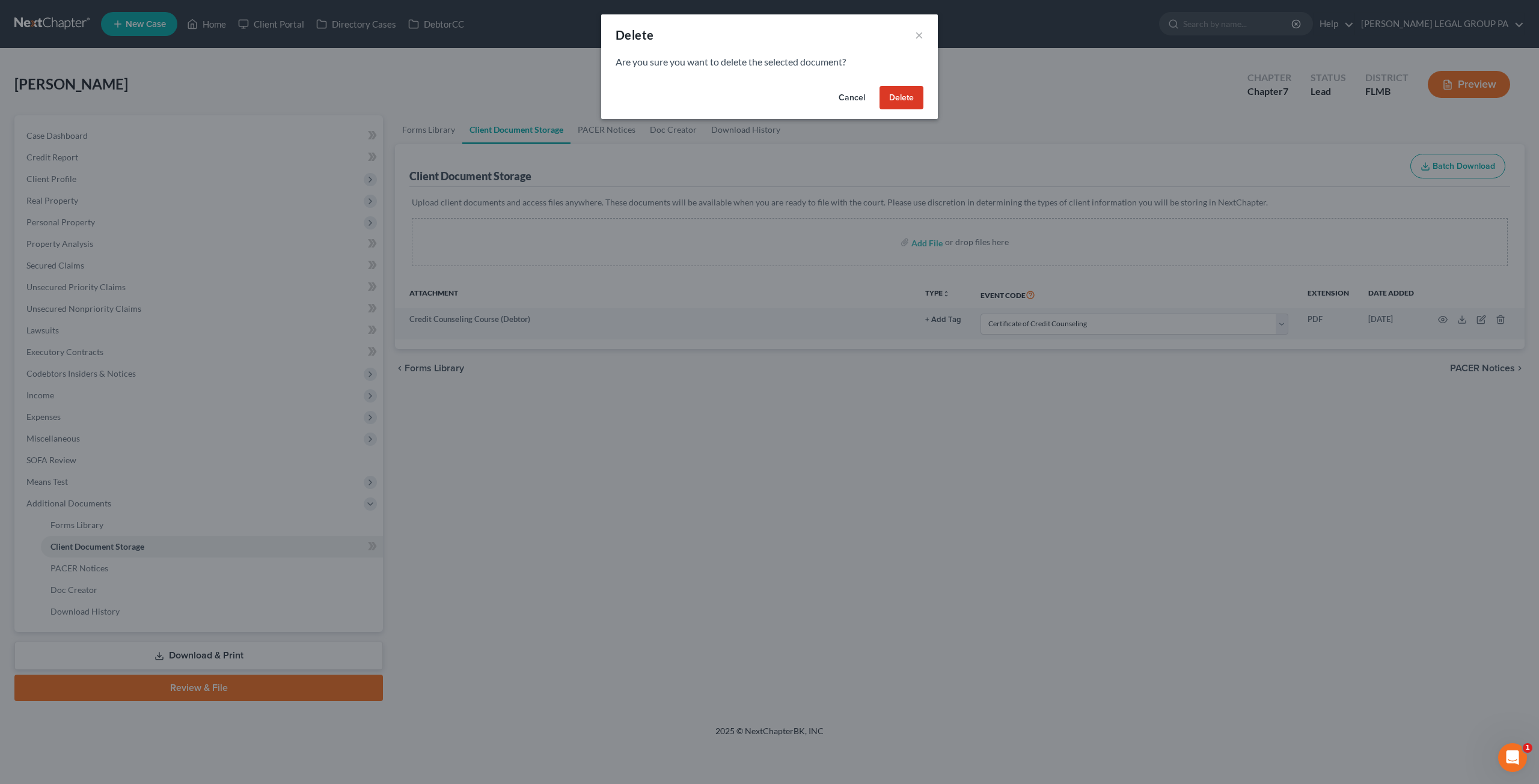
click at [905, 96] on button "Delete" at bounding box center [900, 98] width 43 height 24
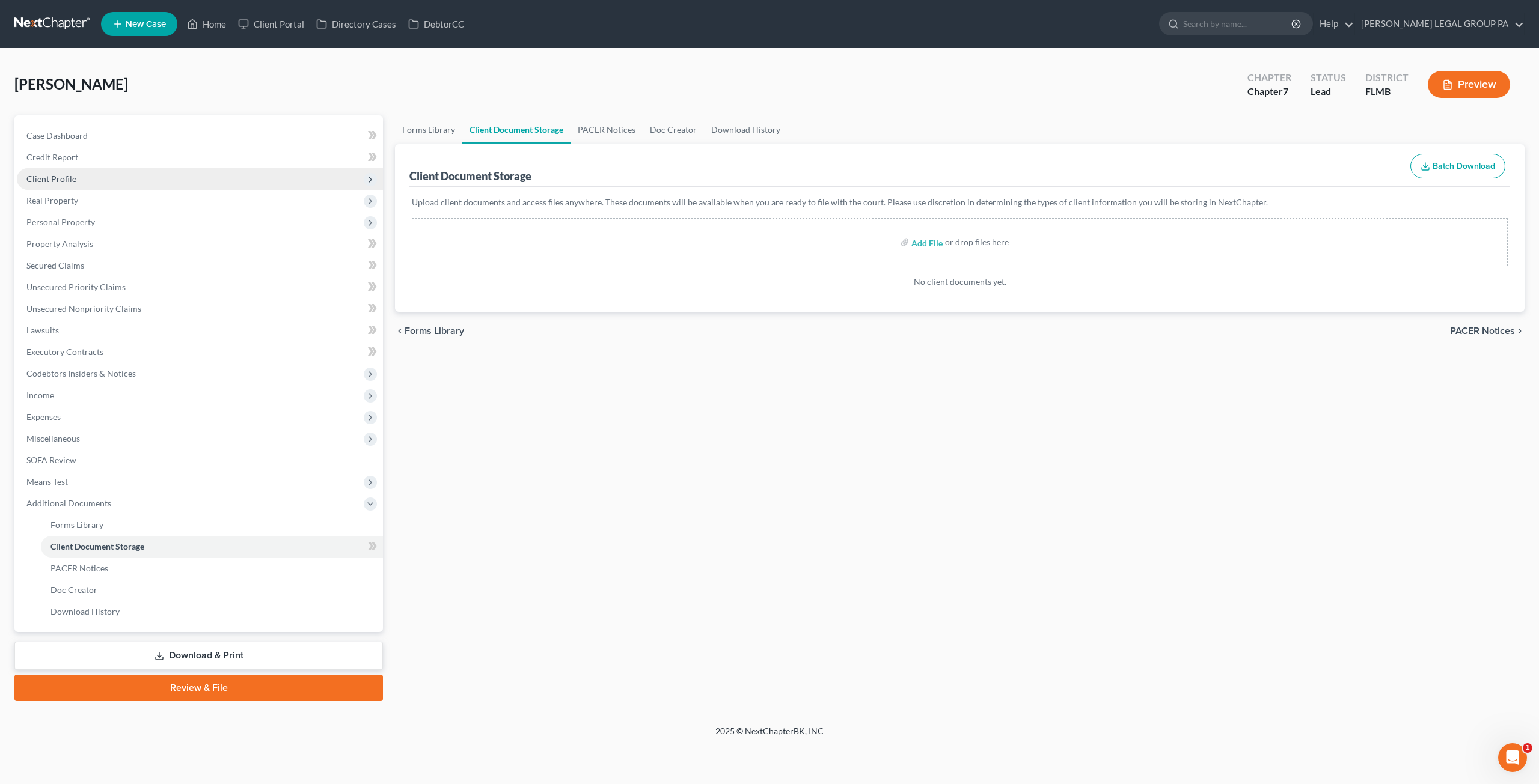
click at [51, 171] on span "Client Profile" at bounding box center [200, 179] width 366 height 21
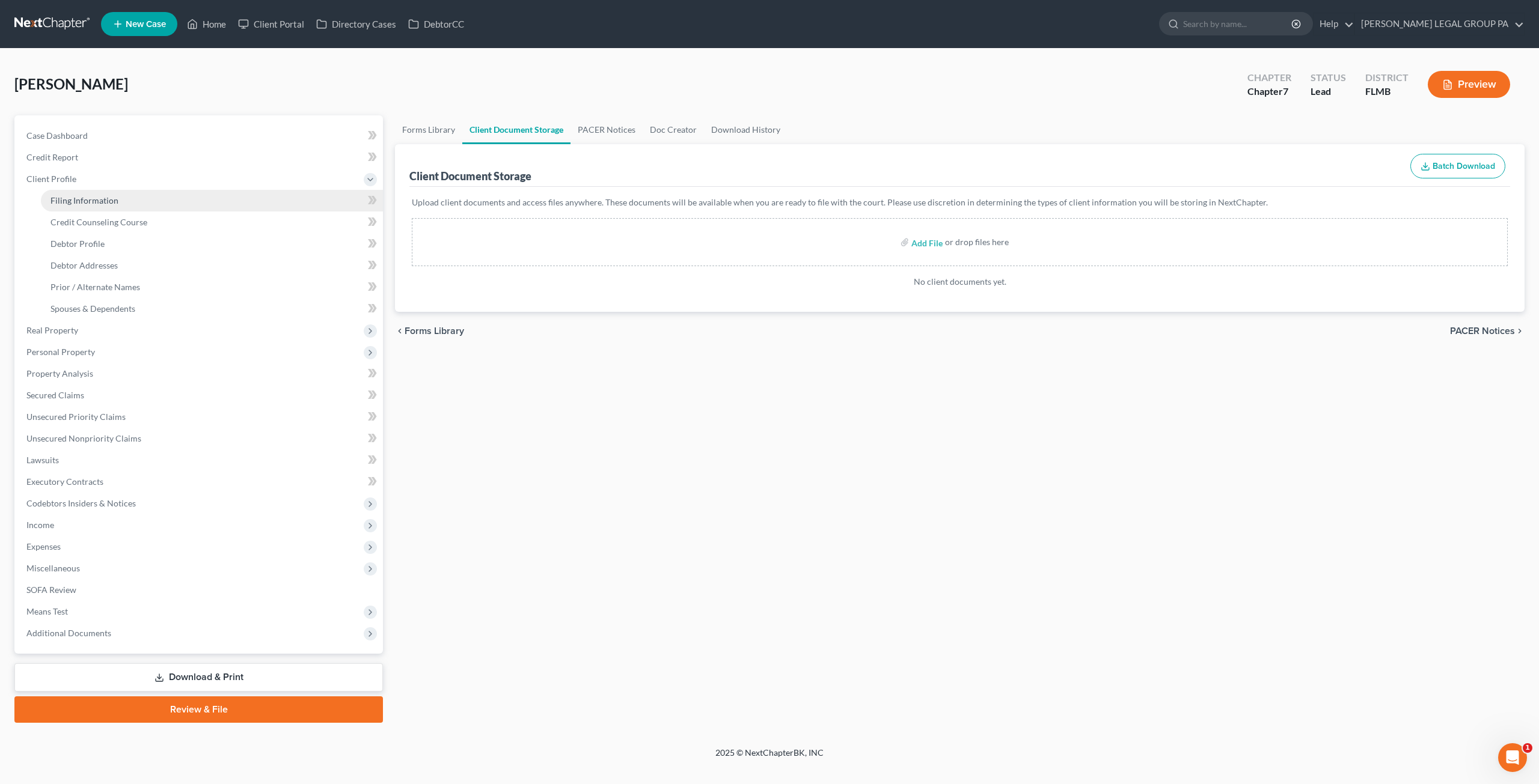
click at [109, 204] on span "Filing Information" at bounding box center [84, 200] width 68 height 11
select select "1"
select select "0"
select select "9"
